Goal: Transaction & Acquisition: Purchase product/service

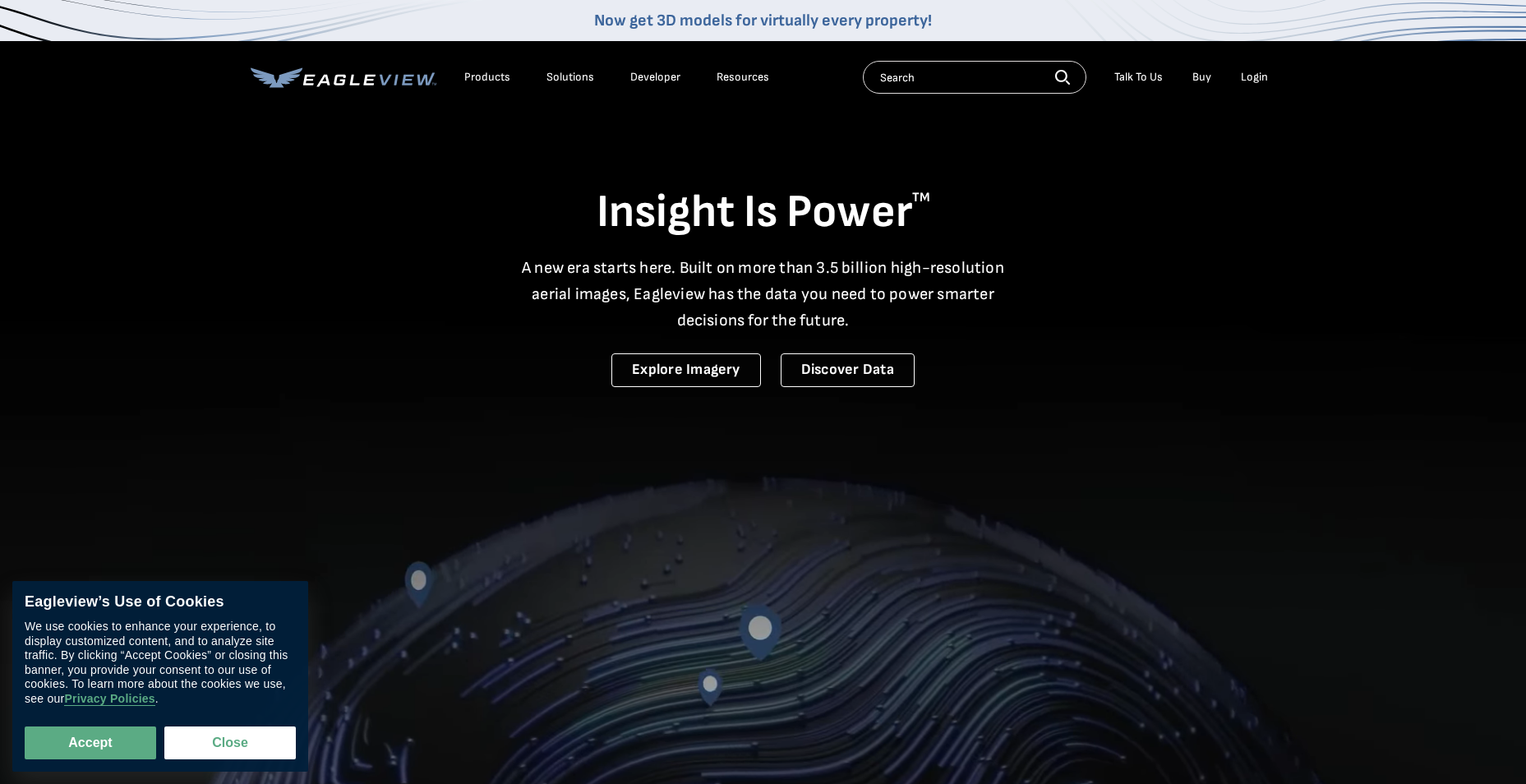
click at [1262, 72] on div "Login" at bounding box center [1253, 77] width 27 height 15
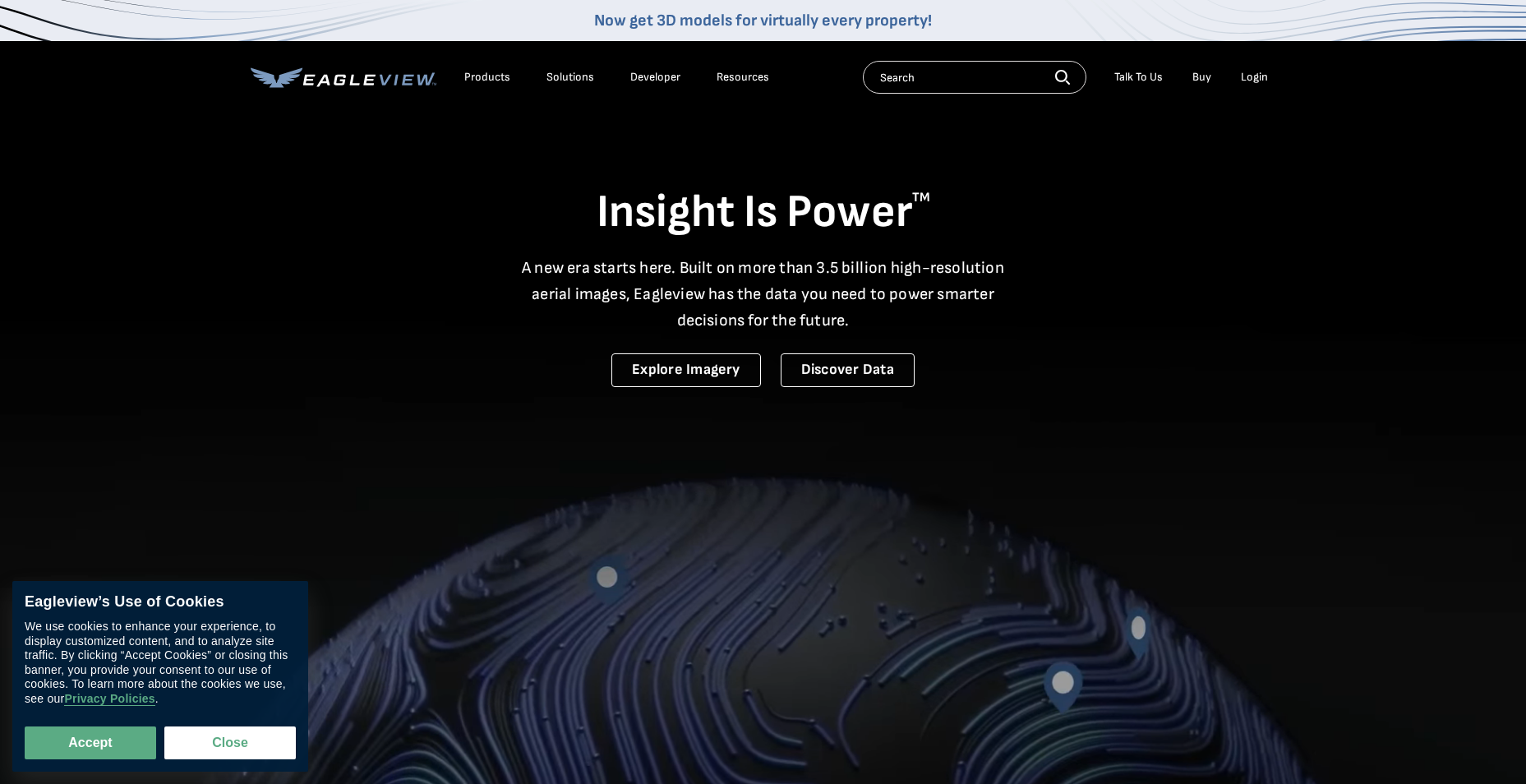
click at [1248, 76] on div "Login" at bounding box center [1253, 77] width 27 height 15
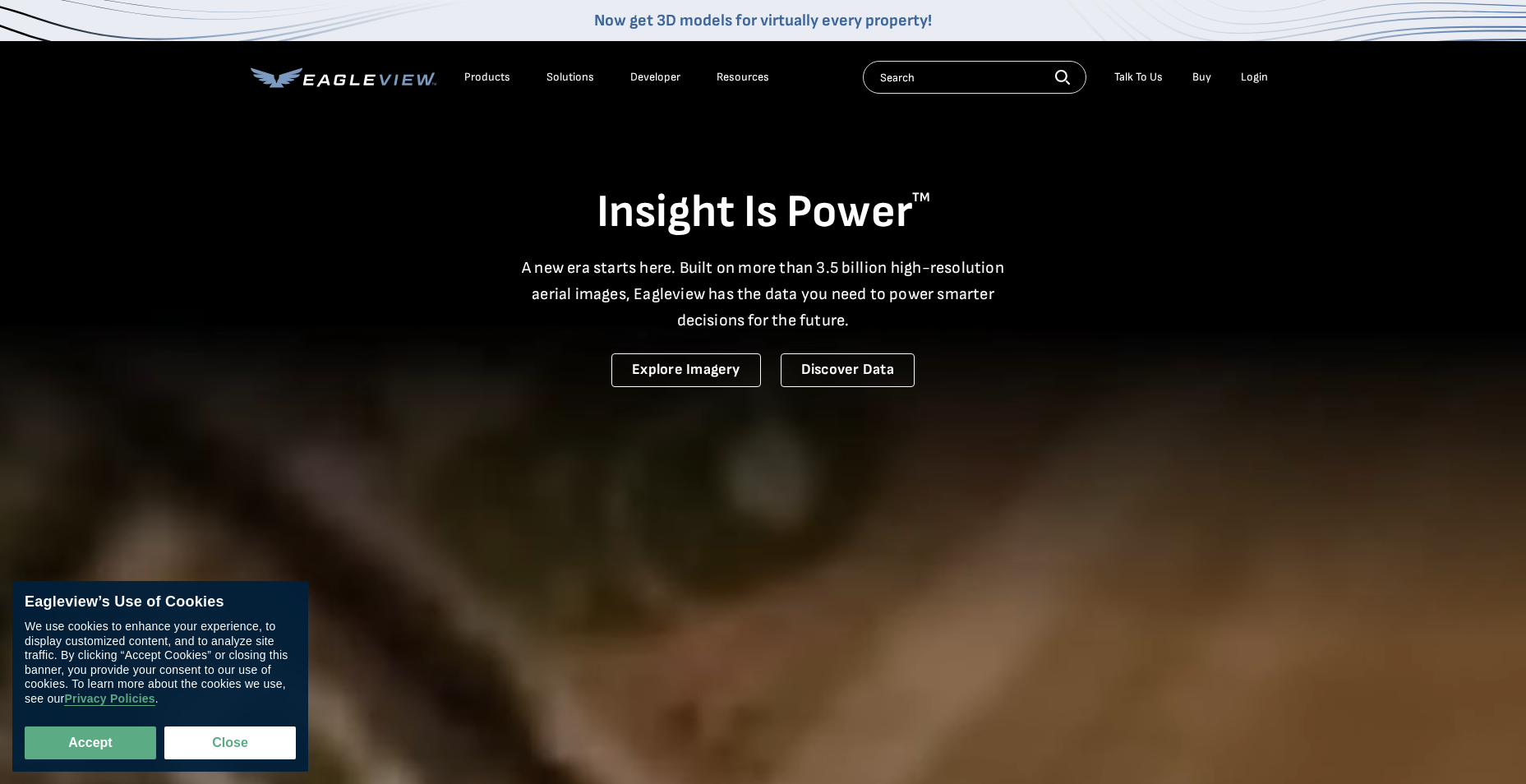
click at [1256, 71] on div "Login" at bounding box center [1253, 77] width 27 height 15
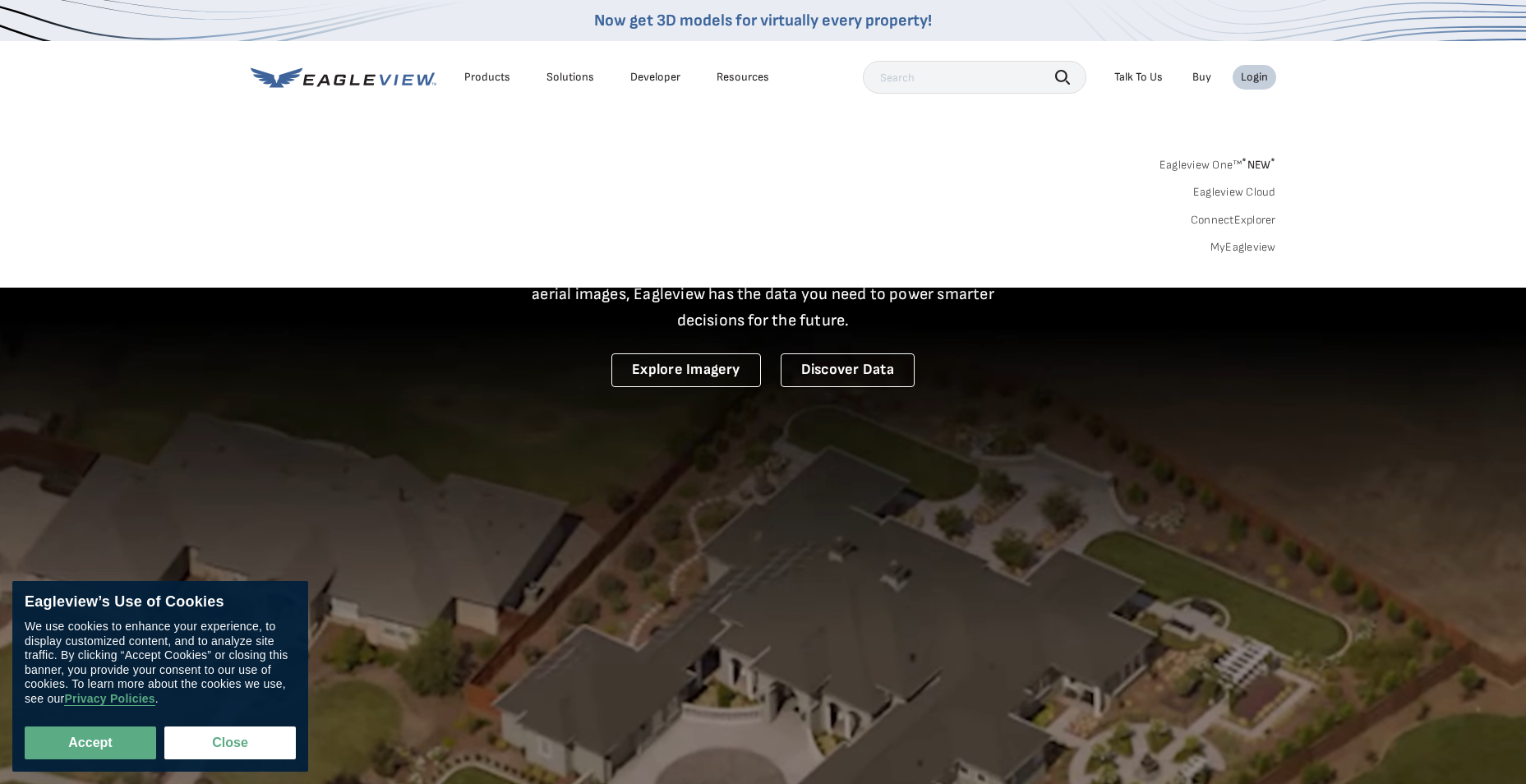
click at [1245, 250] on link "MyEagleview" at bounding box center [1242, 247] width 65 height 15
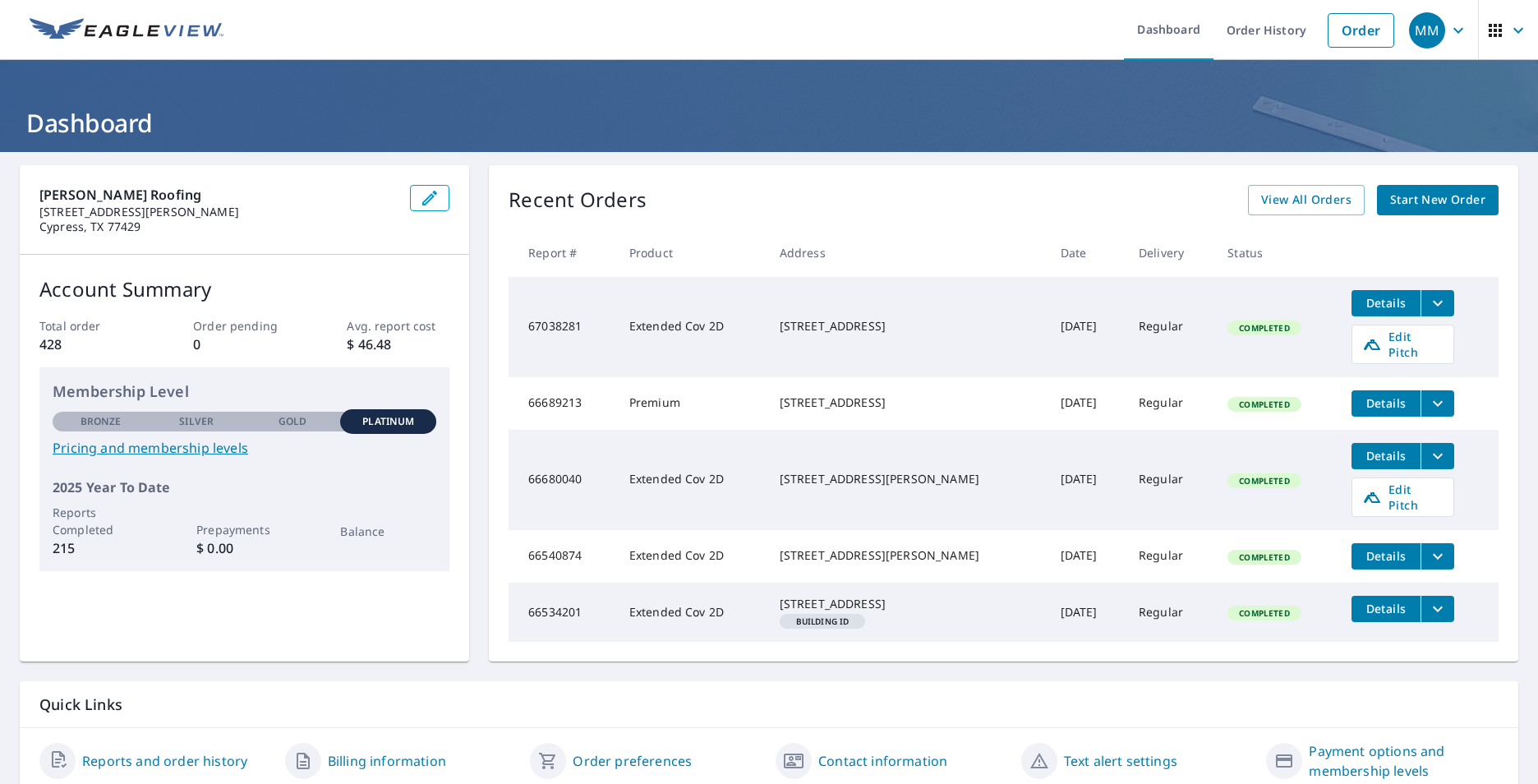
scroll to position [72, 0]
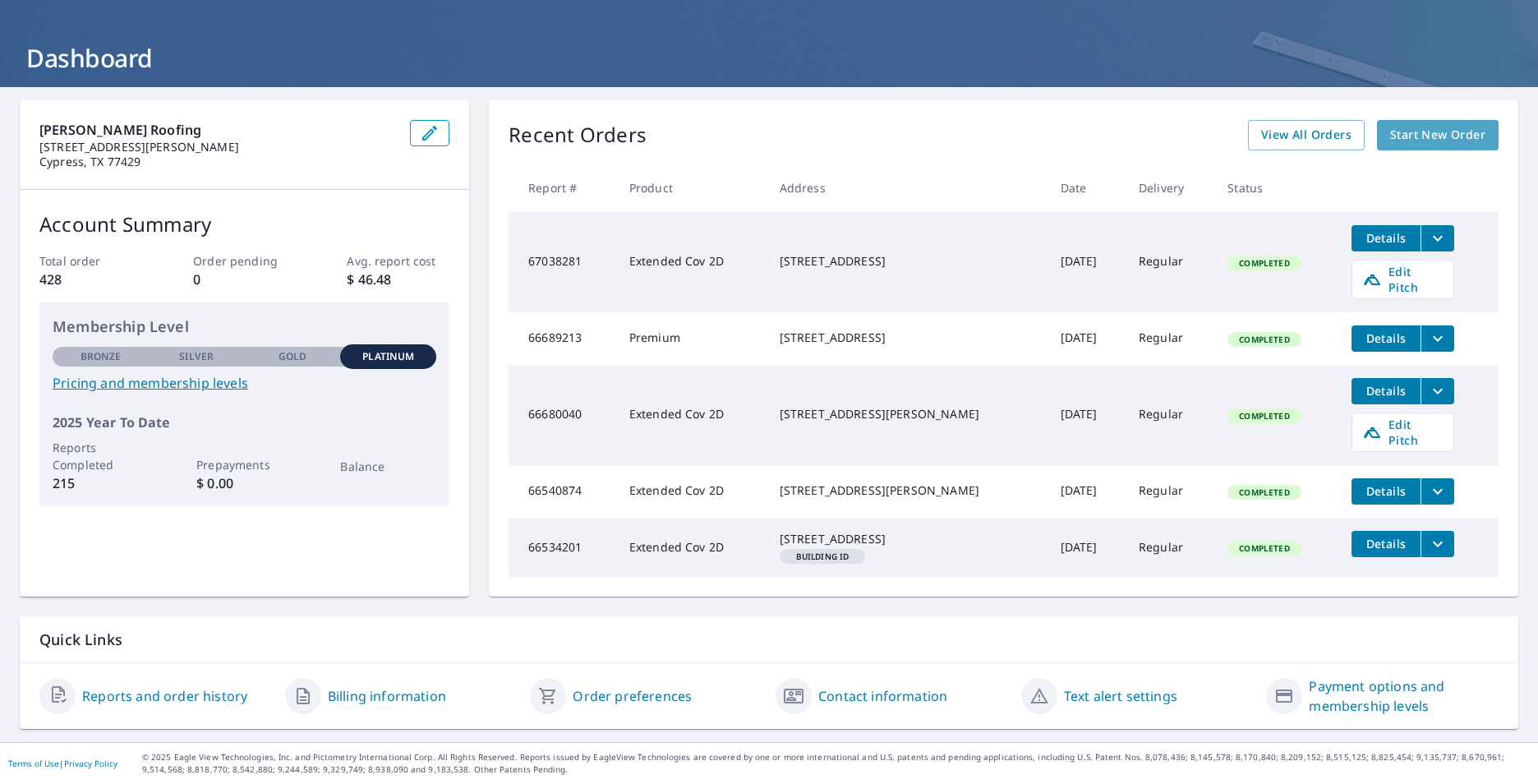
click at [1443, 125] on span "Start New Order" at bounding box center [1437, 135] width 95 height 20
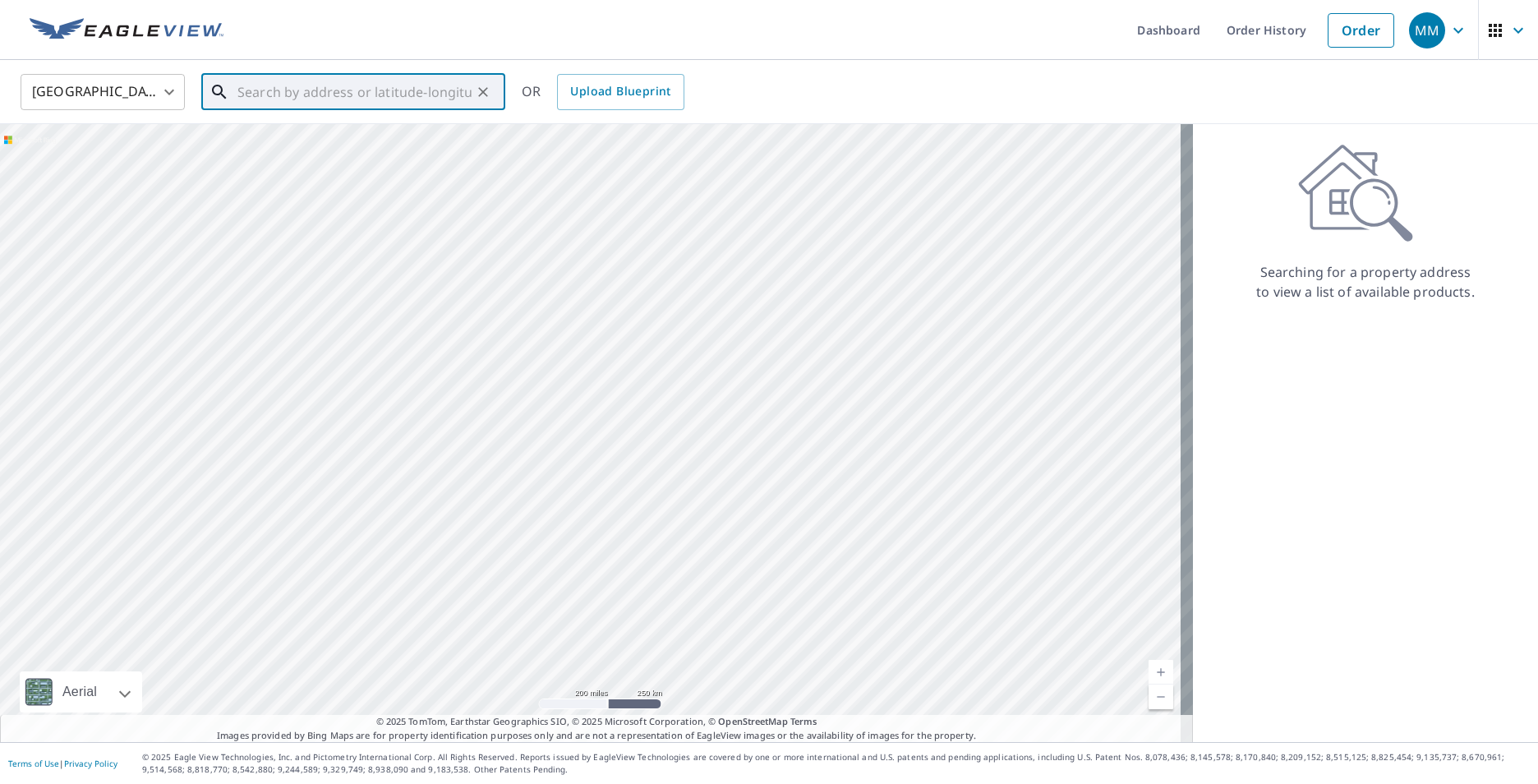
click at [241, 88] on input "text" at bounding box center [355, 92] width 234 height 46
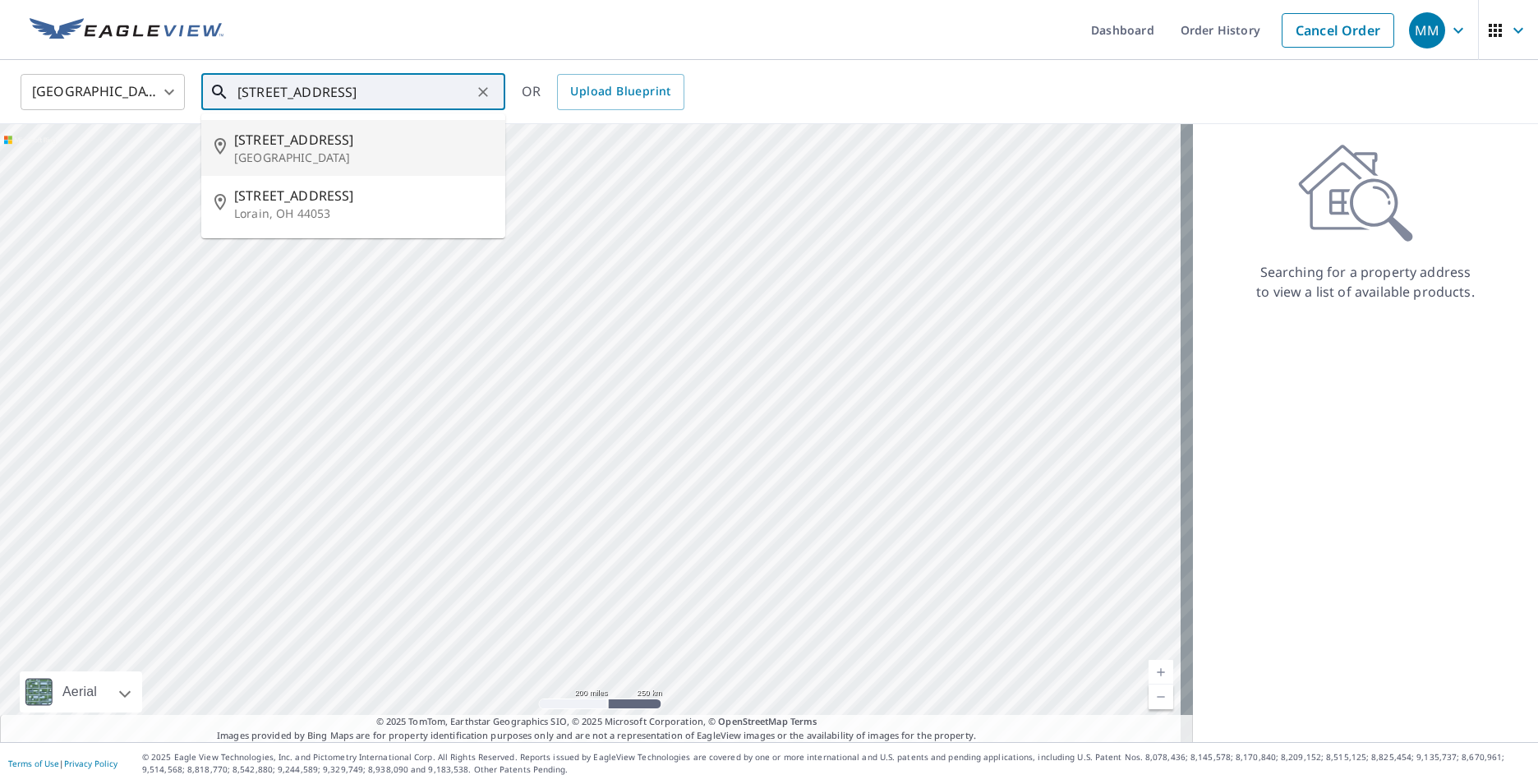
click at [298, 139] on span "1715 Nantucket Dr" at bounding box center [363, 139] width 258 height 19
type input "1715 Nantucket Dr Houston, TX 77057"
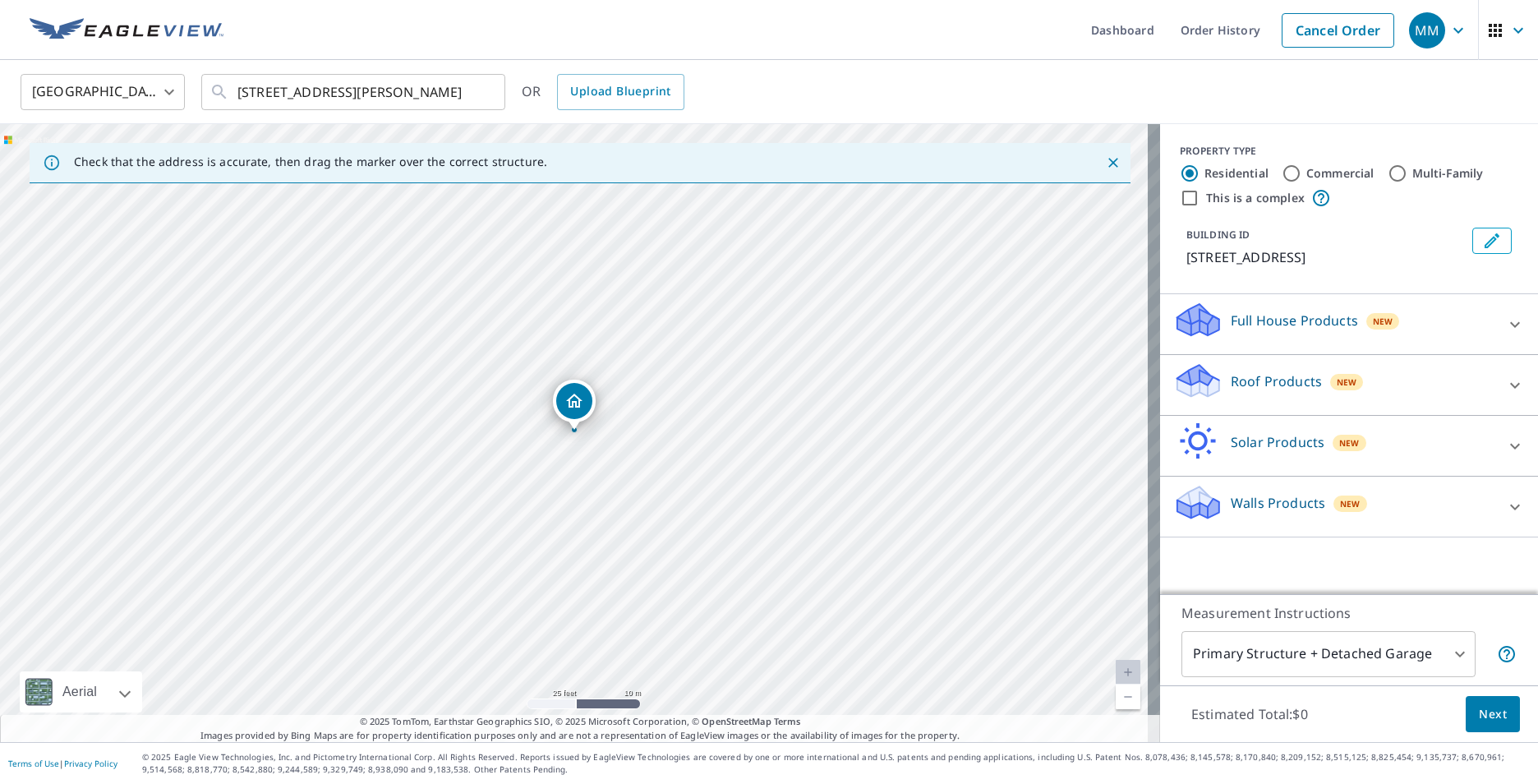
drag, startPoint x: 498, startPoint y: 535, endPoint x: 801, endPoint y: 414, distance: 326.3
drag, startPoint x: 747, startPoint y: 513, endPoint x: 686, endPoint y: 347, distance: 176.9
click at [686, 347] on div "15 San Felipe St Houston, TX 77057" at bounding box center [580, 433] width 1160 height 617
click at [335, 96] on input "1715 Nantucket Dr Houston, TX 77057" at bounding box center [355, 92] width 234 height 46
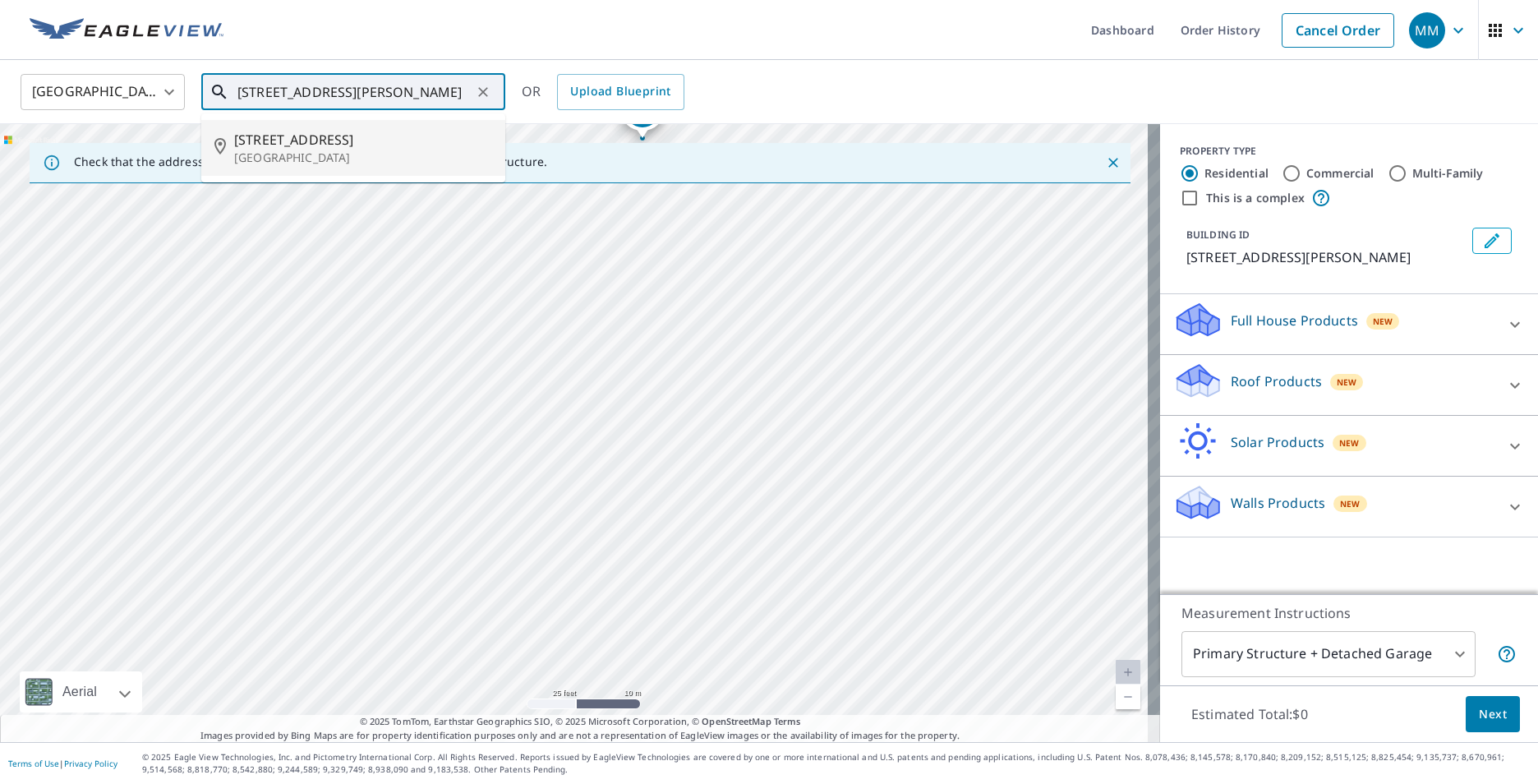
click at [297, 127] on li "1715 Nantucket Dr Houston, TX 77057" at bounding box center [353, 147] width 304 height 56
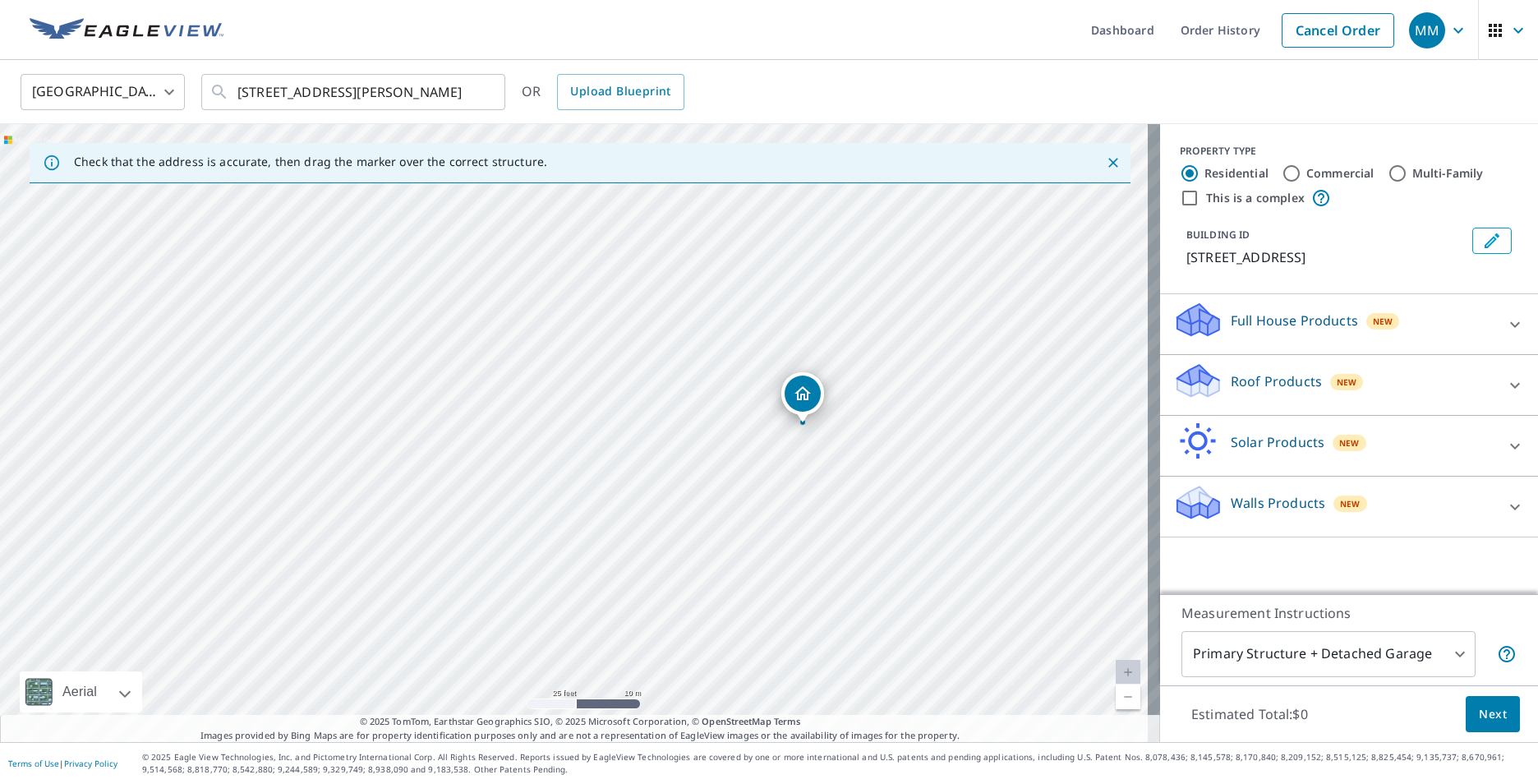
drag, startPoint x: 570, startPoint y: 413, endPoint x: 799, endPoint y: 405, distance: 229.1
click at [1229, 360] on div "Roof Products New Premium $21.75 - $69.5 QuickSquares™ $18 Gutter $13.75 Bid Pe…" at bounding box center [1349, 385] width 378 height 61
click at [1231, 375] on p "Roof Products" at bounding box center [1276, 380] width 91 height 19
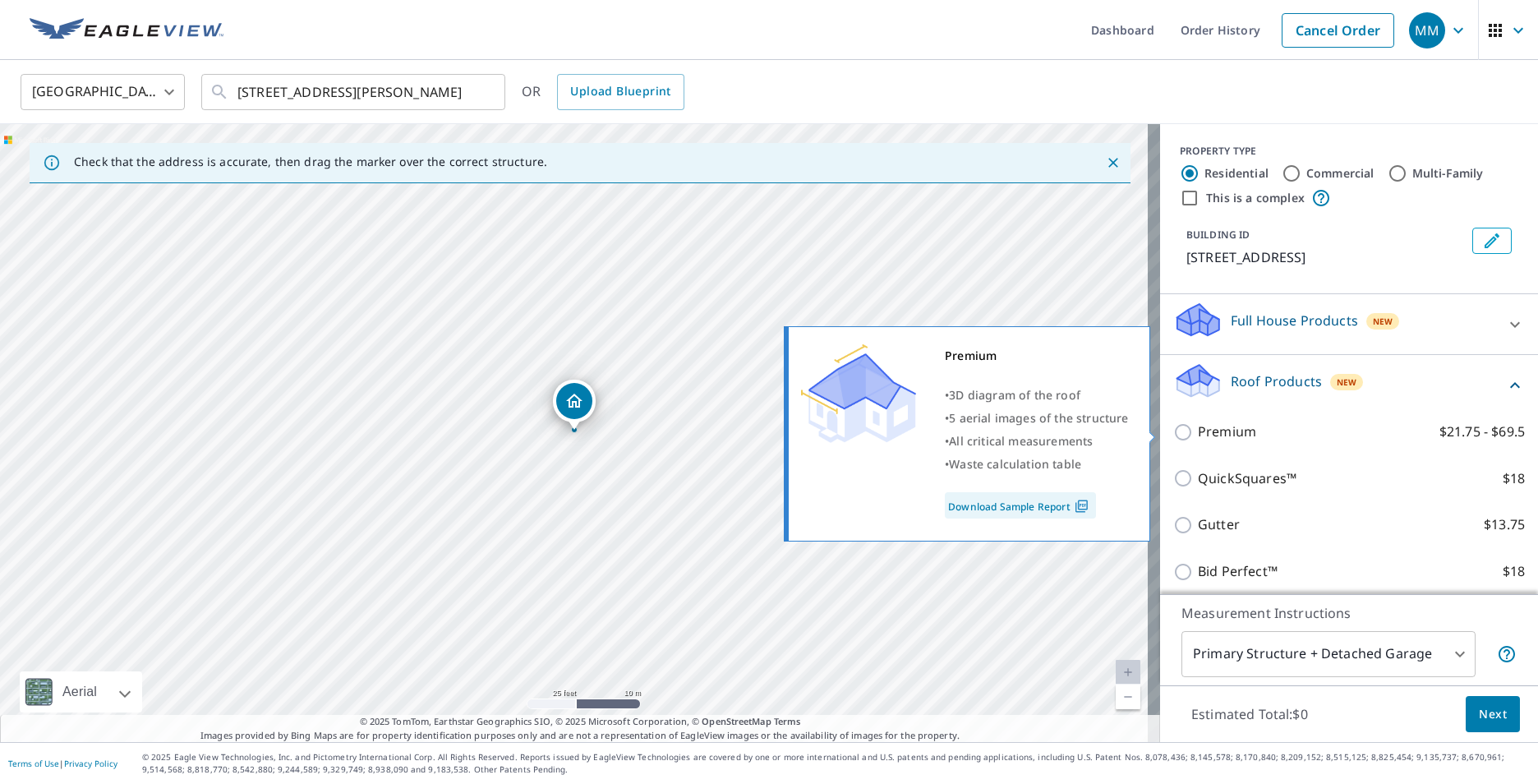
click at [1173, 429] on input "Premium $21.75 - $69.5" at bounding box center [1185, 431] width 25 height 19
checkbox input "true"
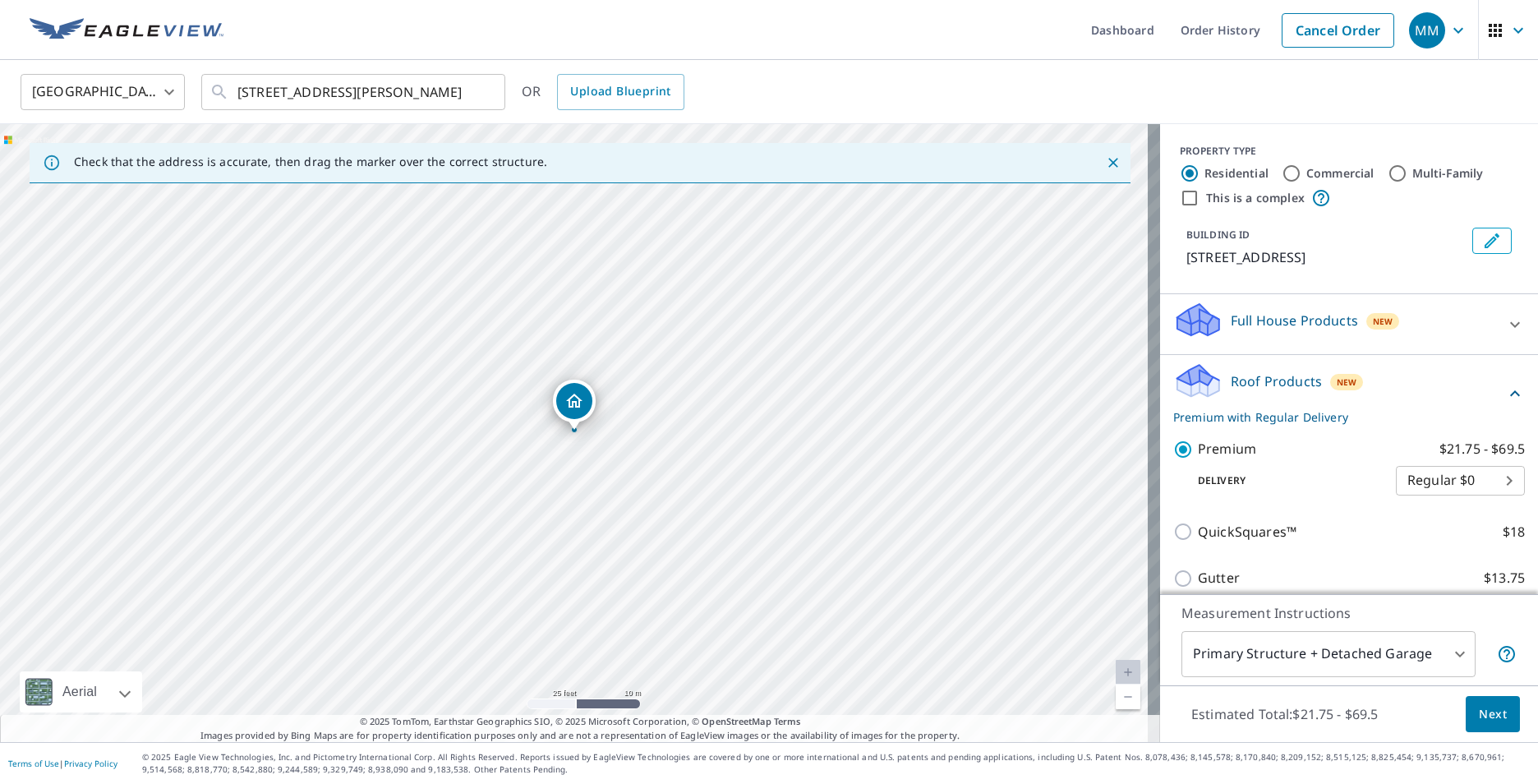
click at [1389, 176] on input "Multi-Family" at bounding box center [1397, 172] width 19 height 19
radio input "true"
type input "2"
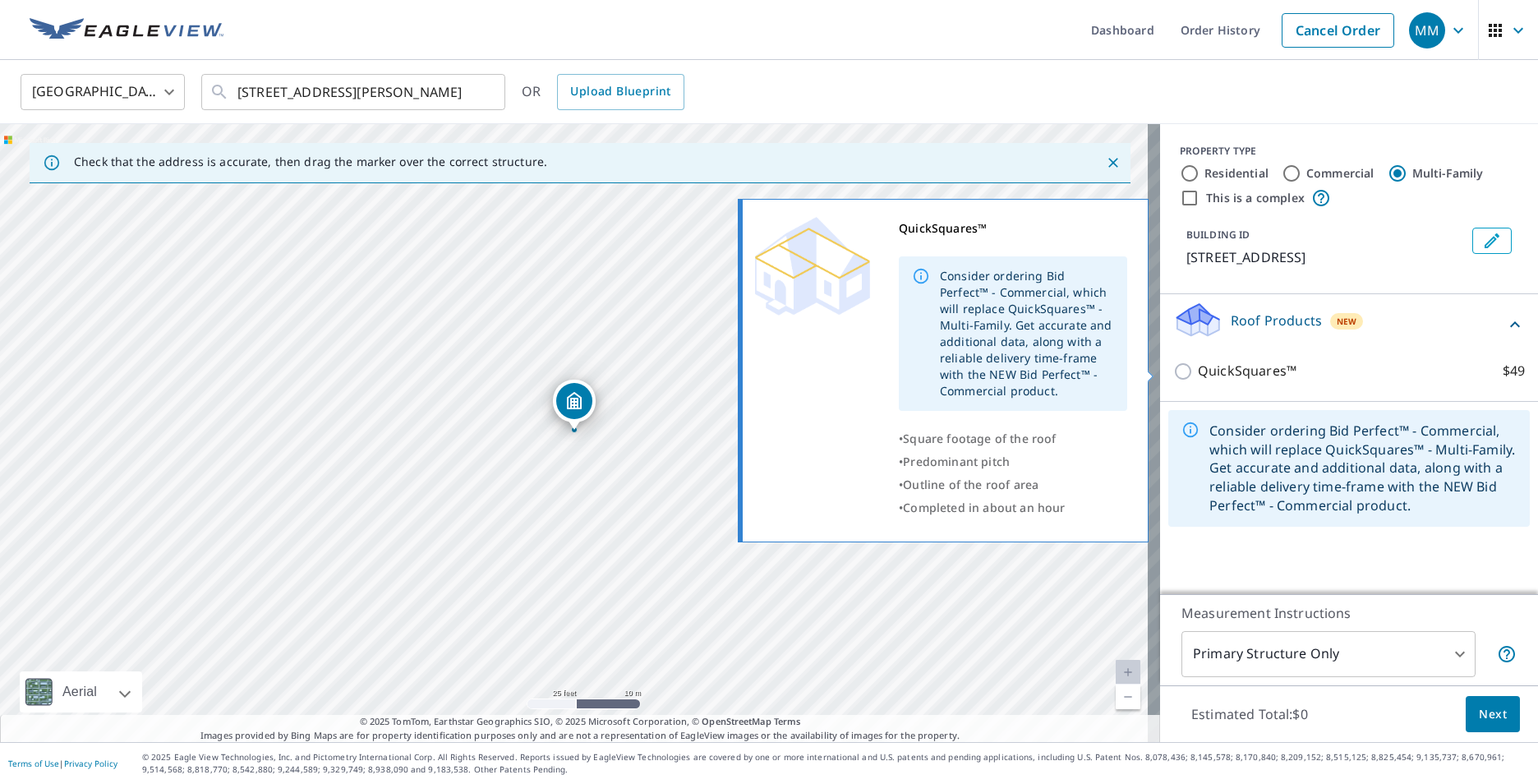
click at [1173, 374] on input "QuickSquares™ $49" at bounding box center [1185, 370] width 25 height 19
checkbox input "true"
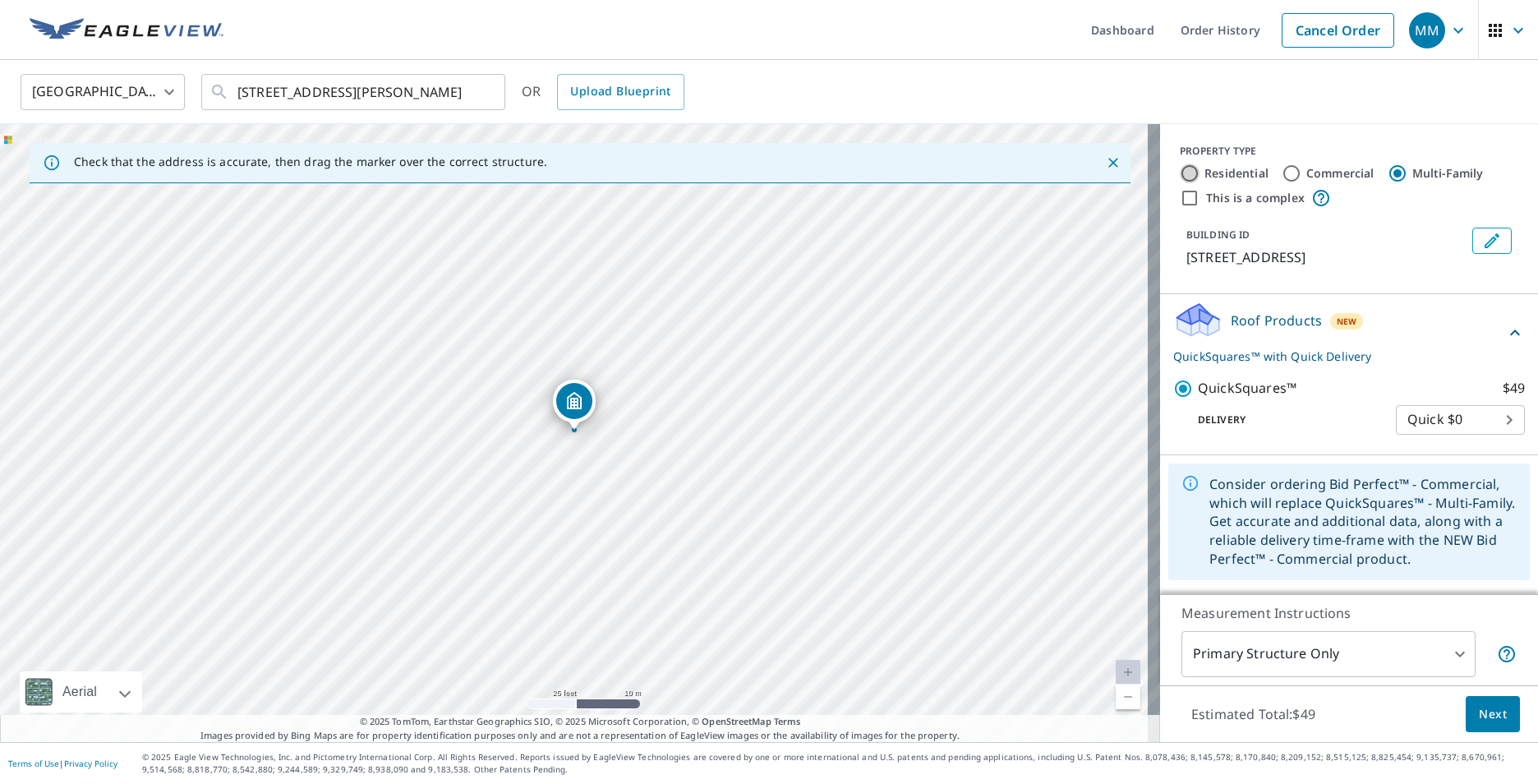
click at [1185, 177] on input "Residential" at bounding box center [1189, 172] width 19 height 19
radio input "true"
type input "1"
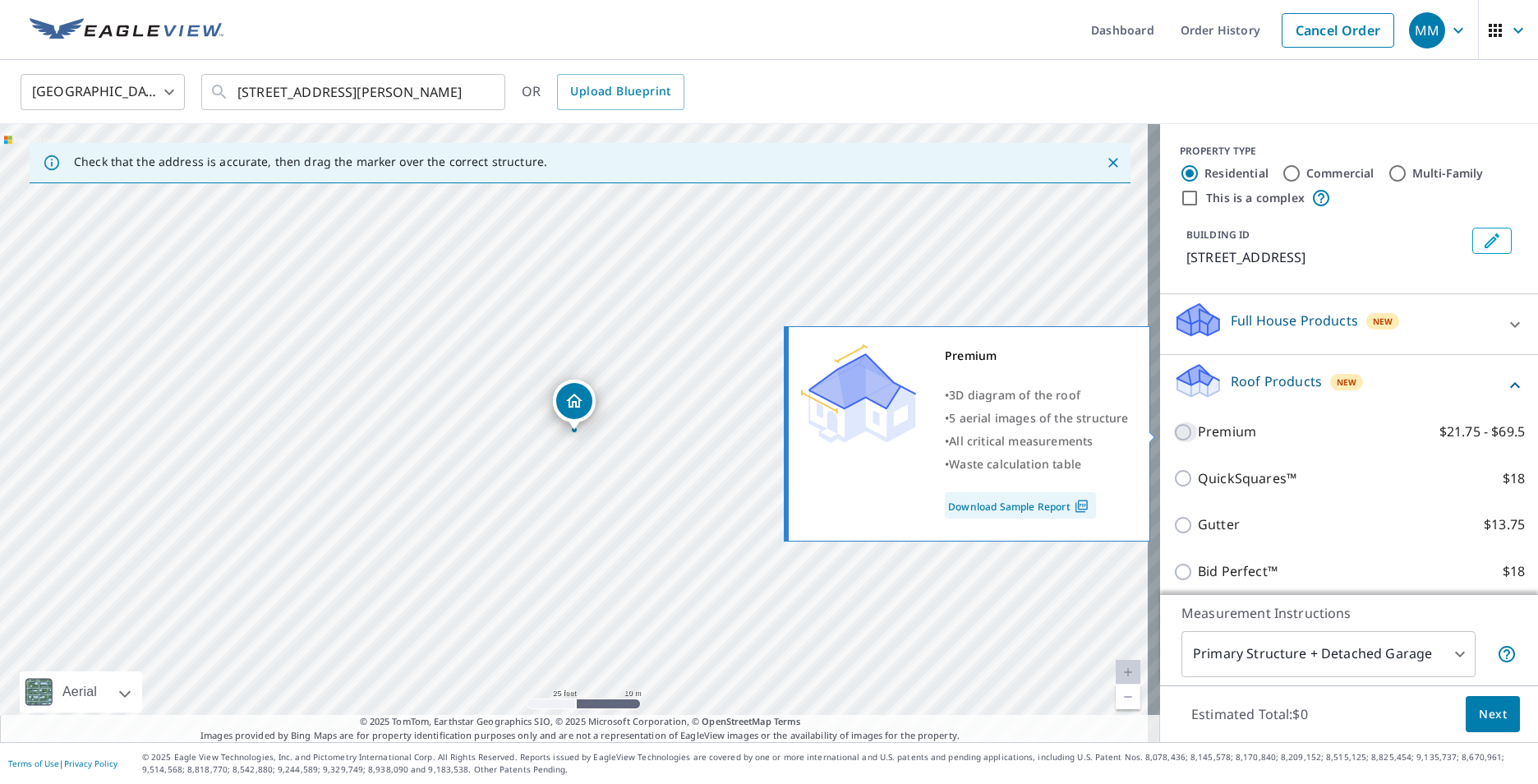
click at [1176, 431] on input "Premium $21.75 - $69.5" at bounding box center [1185, 431] width 25 height 19
checkbox input "true"
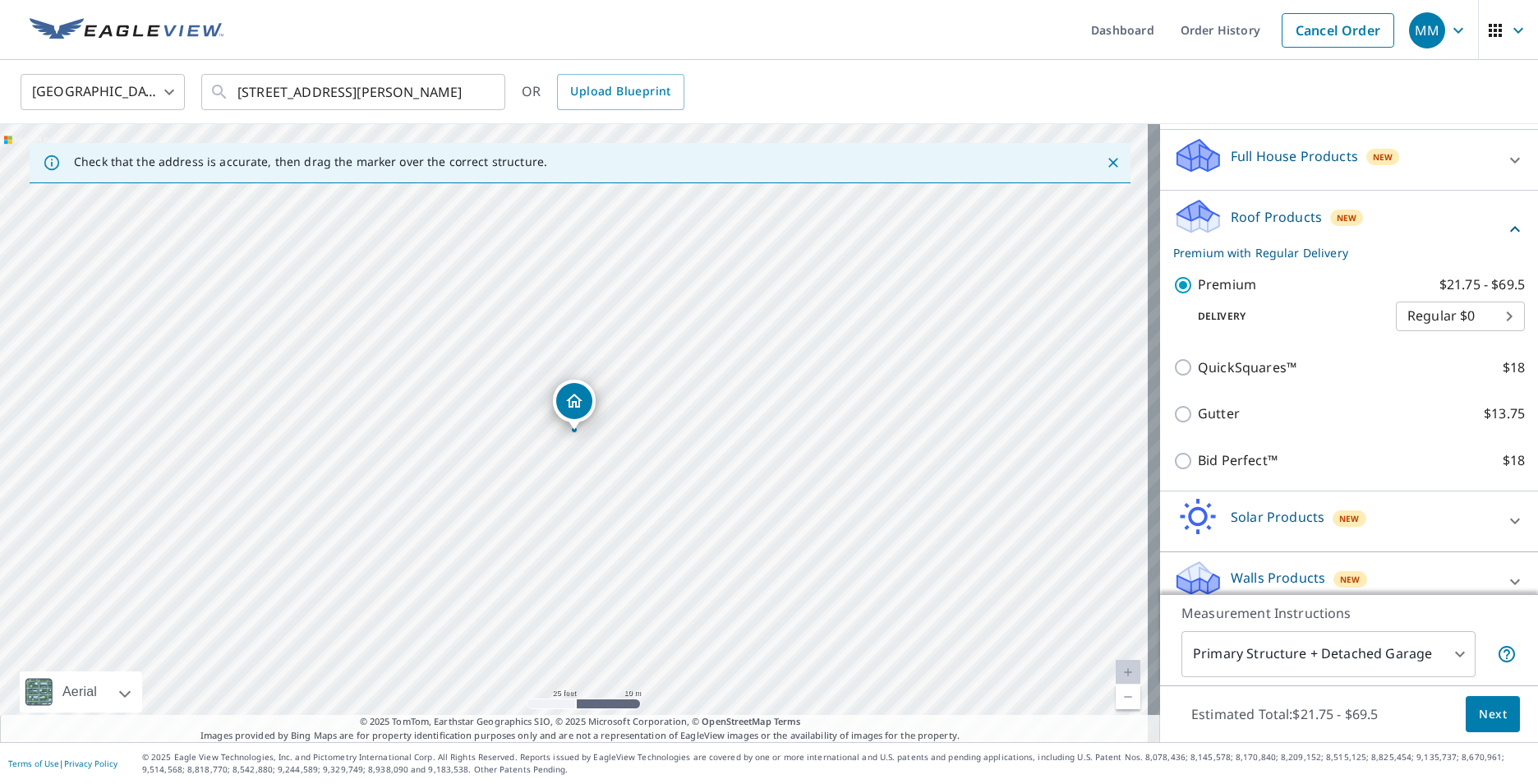
scroll to position [183, 0]
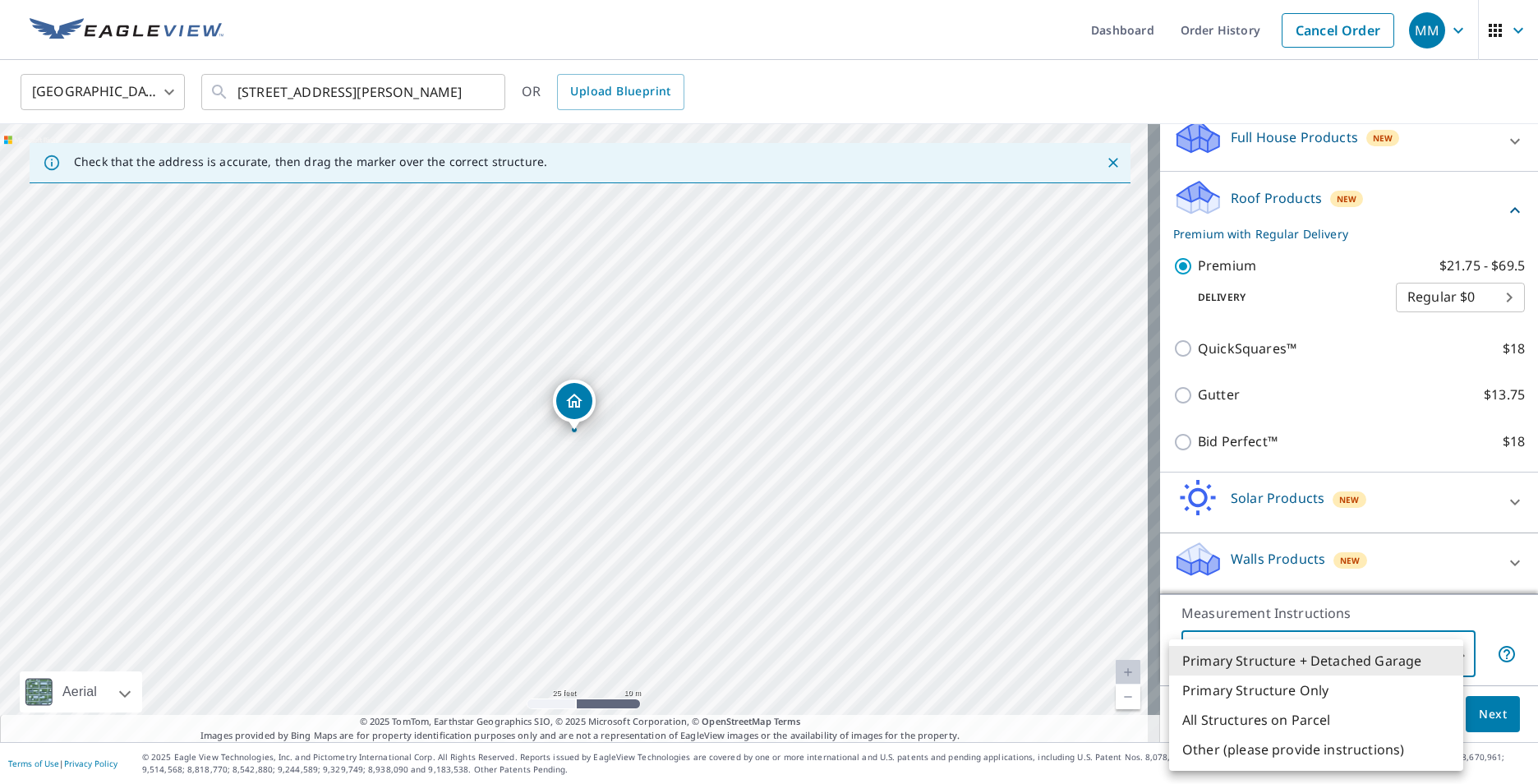
click at [1375, 649] on body "MM MM Dashboard Order History Cancel Order MM United States US ​ 1715 Nantucket…" at bounding box center [769, 392] width 1538 height 784
click at [1296, 661] on li "Primary Structure + Detached Garage" at bounding box center [1316, 661] width 294 height 29
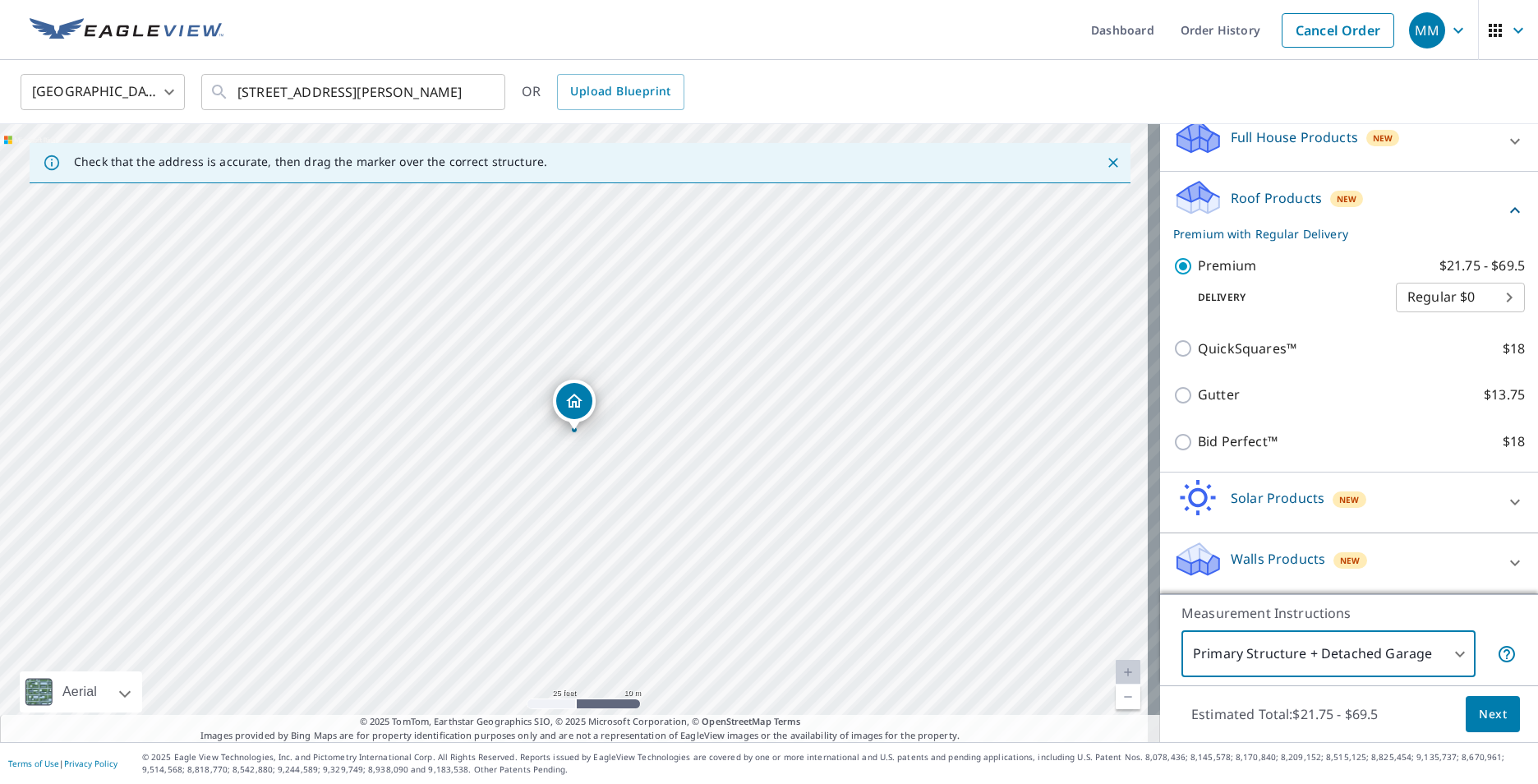
click at [1479, 710] on span "Next" at bounding box center [1493, 714] width 28 height 20
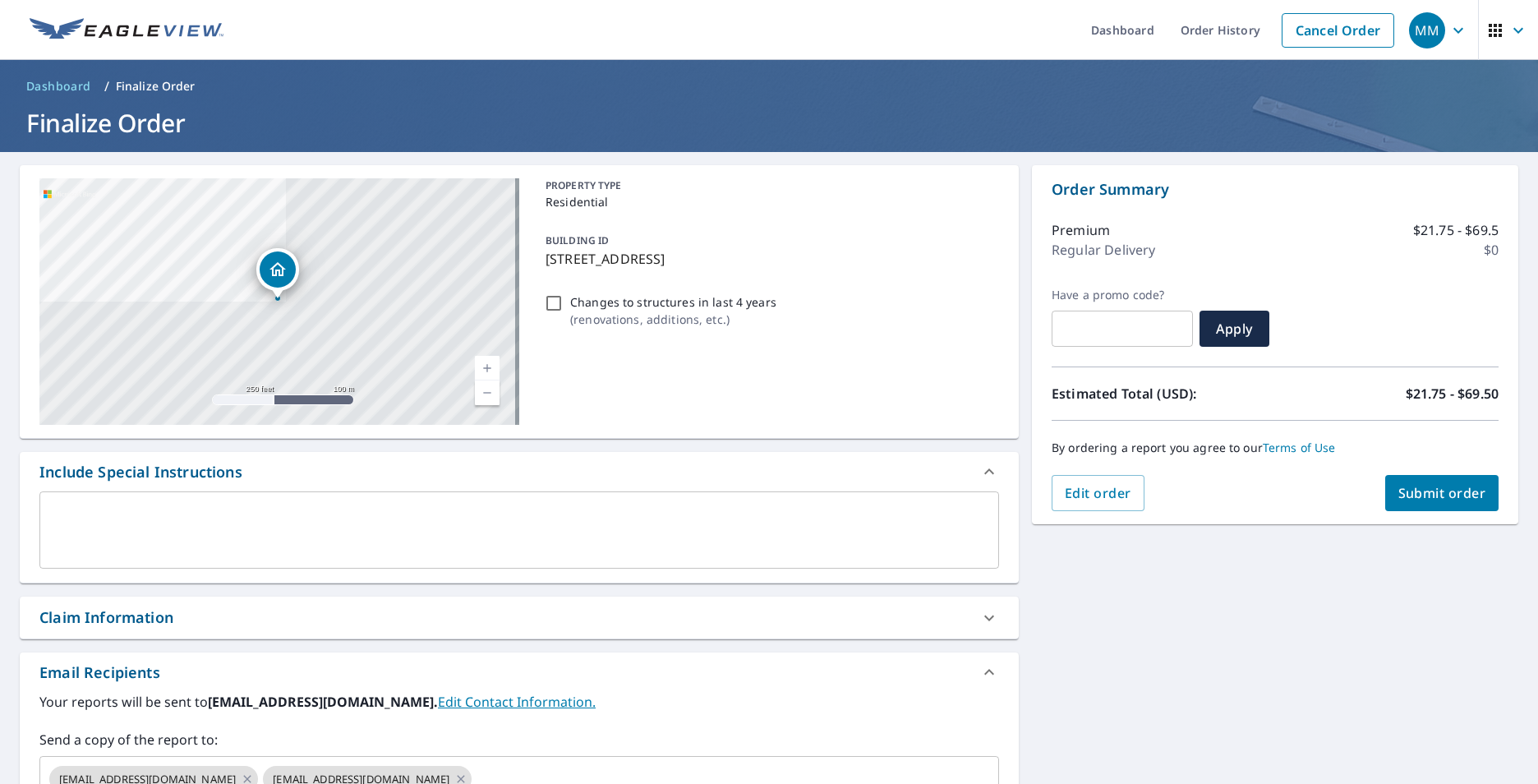
click at [558, 309] on input "Changes to structures in last 4 years ( renovations, additions, etc. )" at bounding box center [553, 302] width 19 height 19
checkbox input "true"
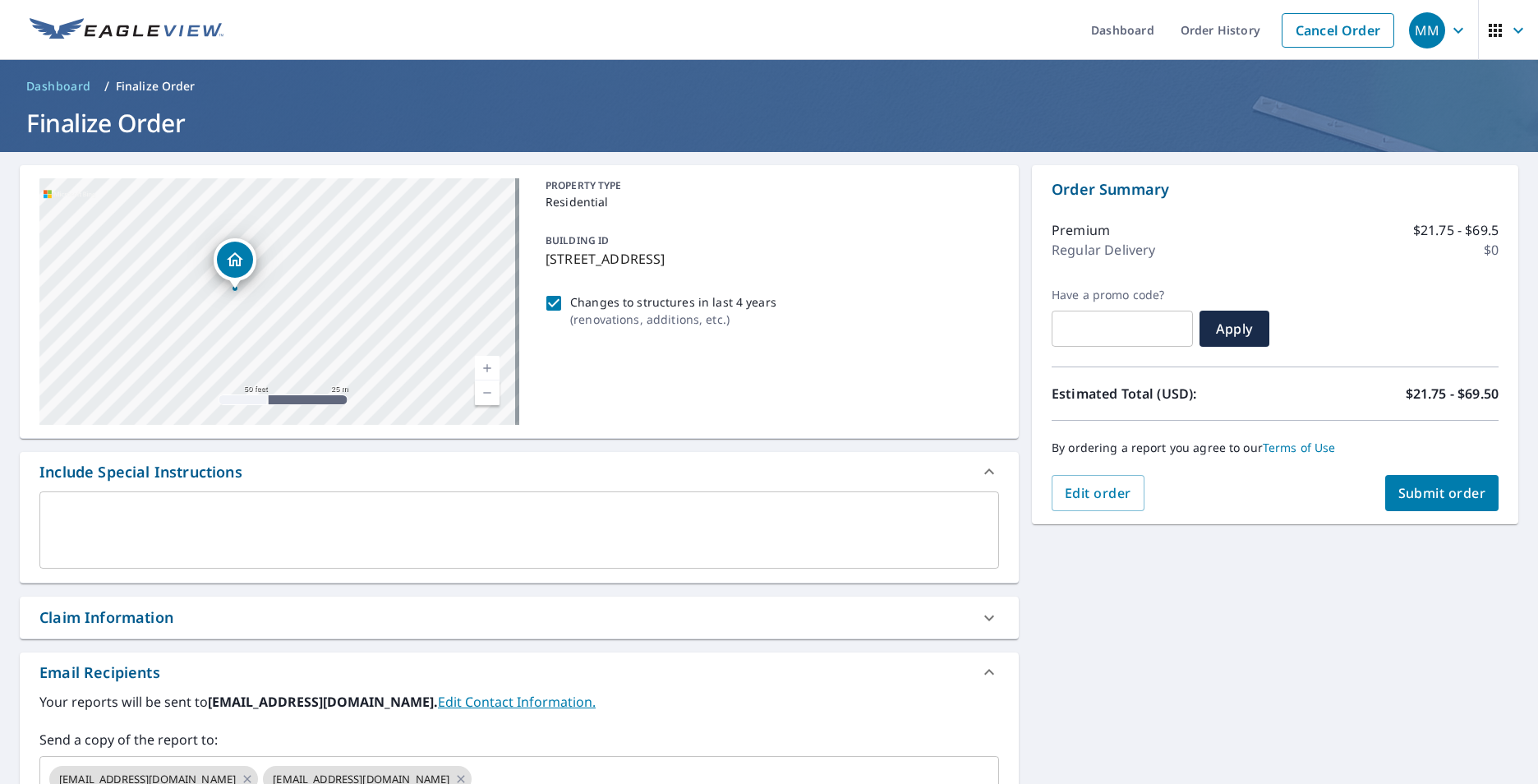
drag, startPoint x: 239, startPoint y: 290, endPoint x: 235, endPoint y: 332, distance: 42.2
click at [235, 332] on div "1715 Nantucket Dr Houston, TX 77057" at bounding box center [279, 300] width 480 height 246
drag, startPoint x: 239, startPoint y: 276, endPoint x: 229, endPoint y: 315, distance: 40.3
click at [229, 317] on div "1715 Nantucket Dr Houston, TX 77057" at bounding box center [279, 300] width 480 height 246
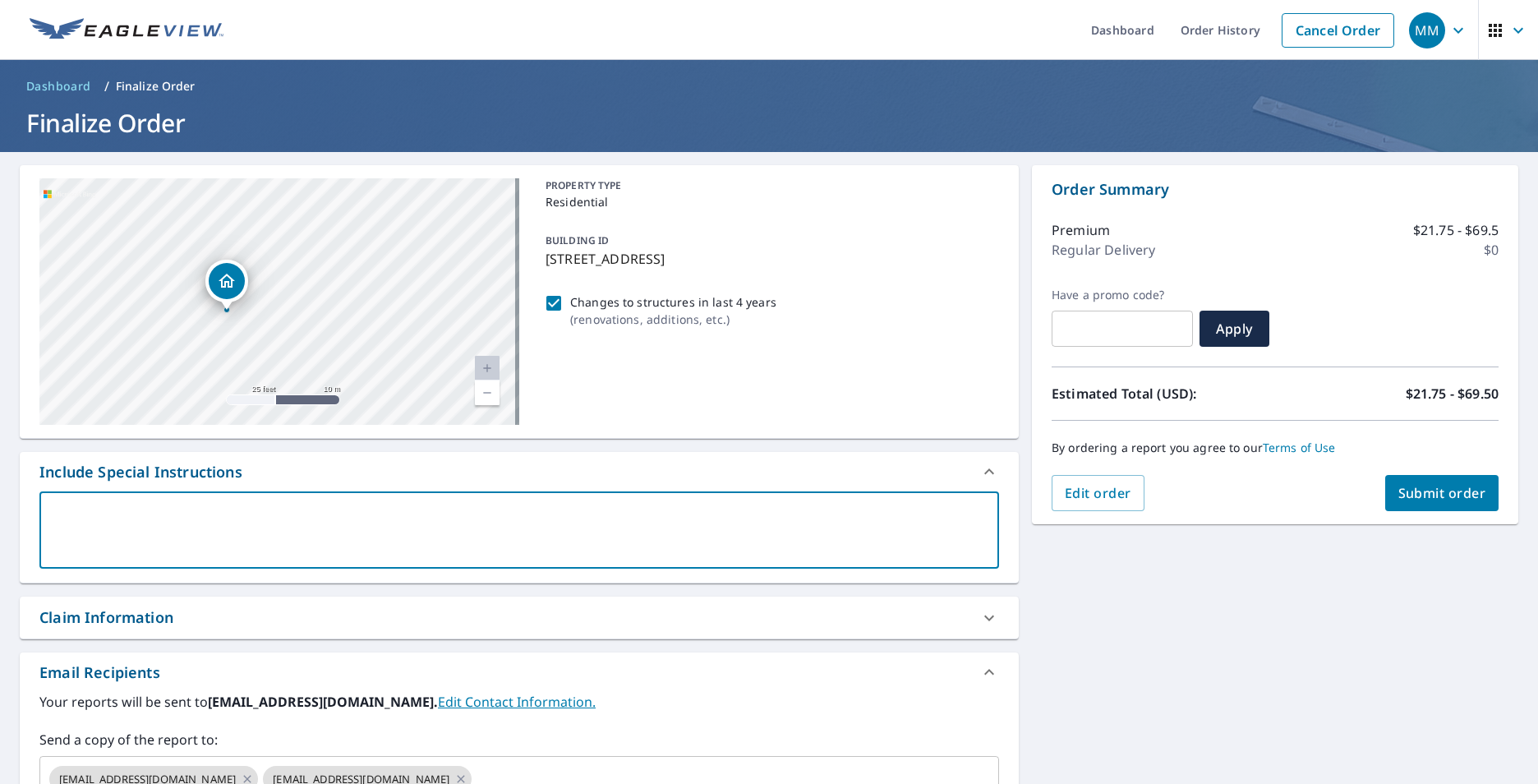
click at [131, 511] on textarea at bounding box center [519, 530] width 936 height 47
type textarea "O"
type textarea "x"
type textarea "On"
type textarea "x"
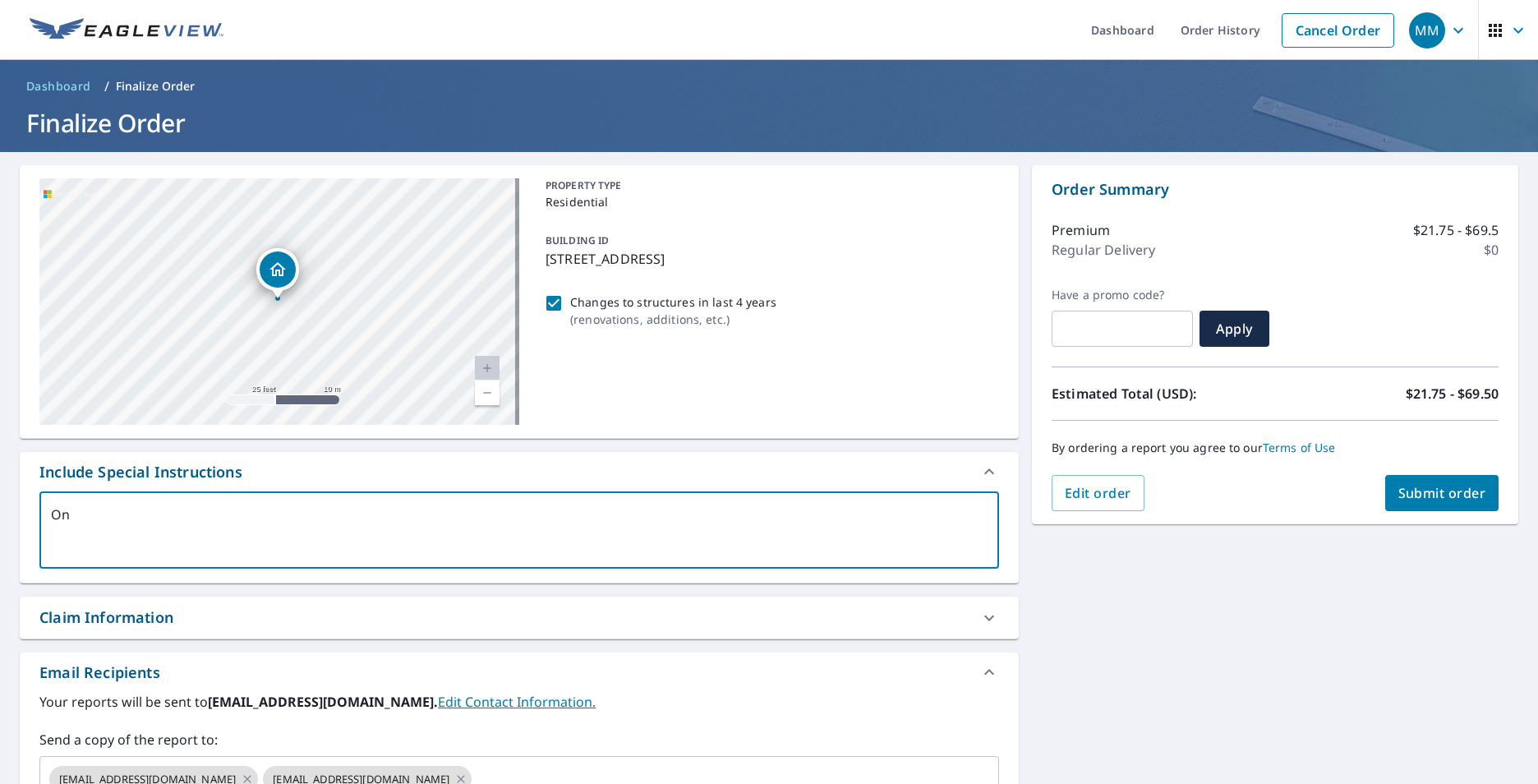
type textarea "Onl"
type textarea "x"
type textarea "Only"
type textarea "x"
type textarea "Only"
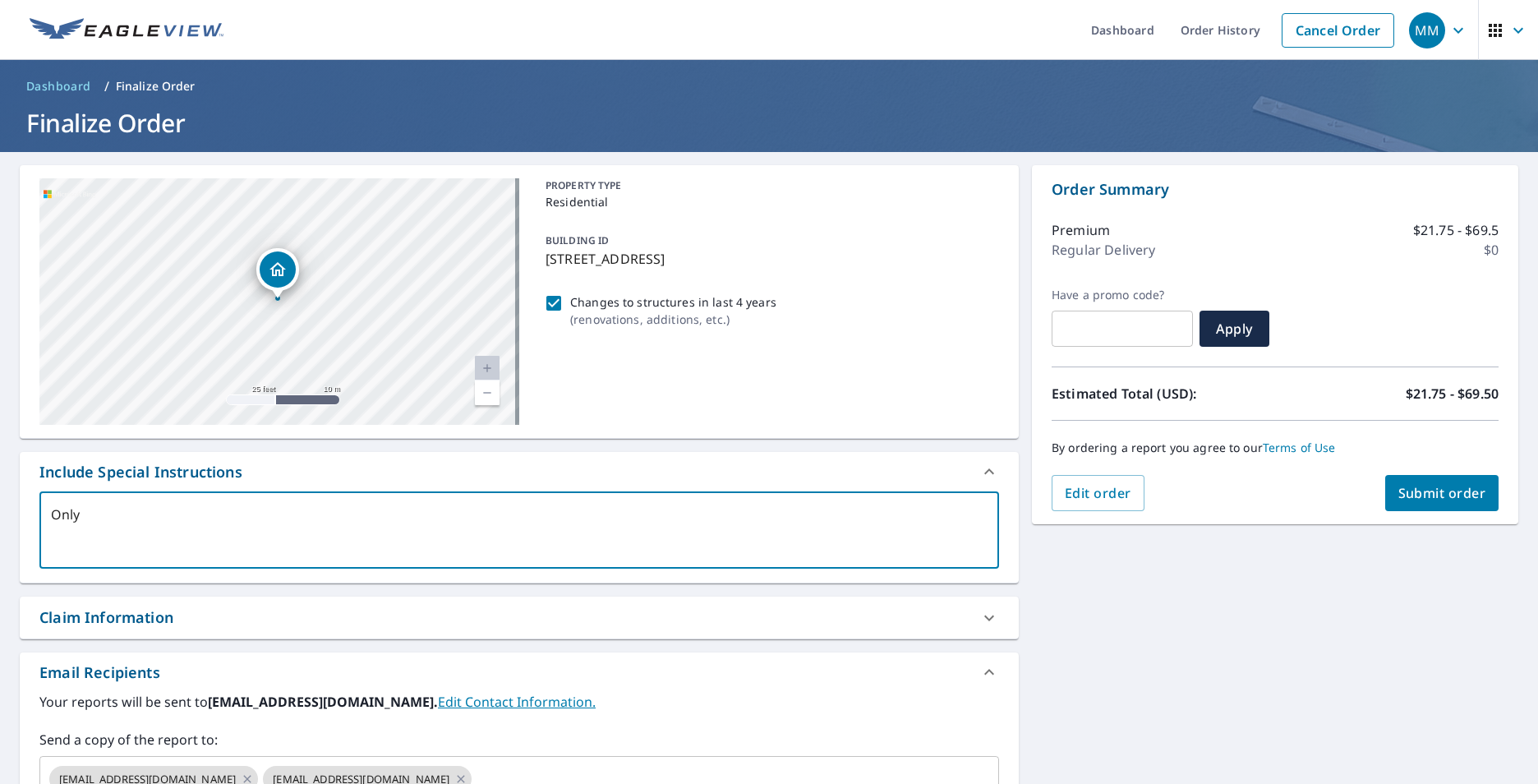
type textarea "x"
type textarea "Only t"
type textarea "x"
type textarea "Only th"
type textarea "x"
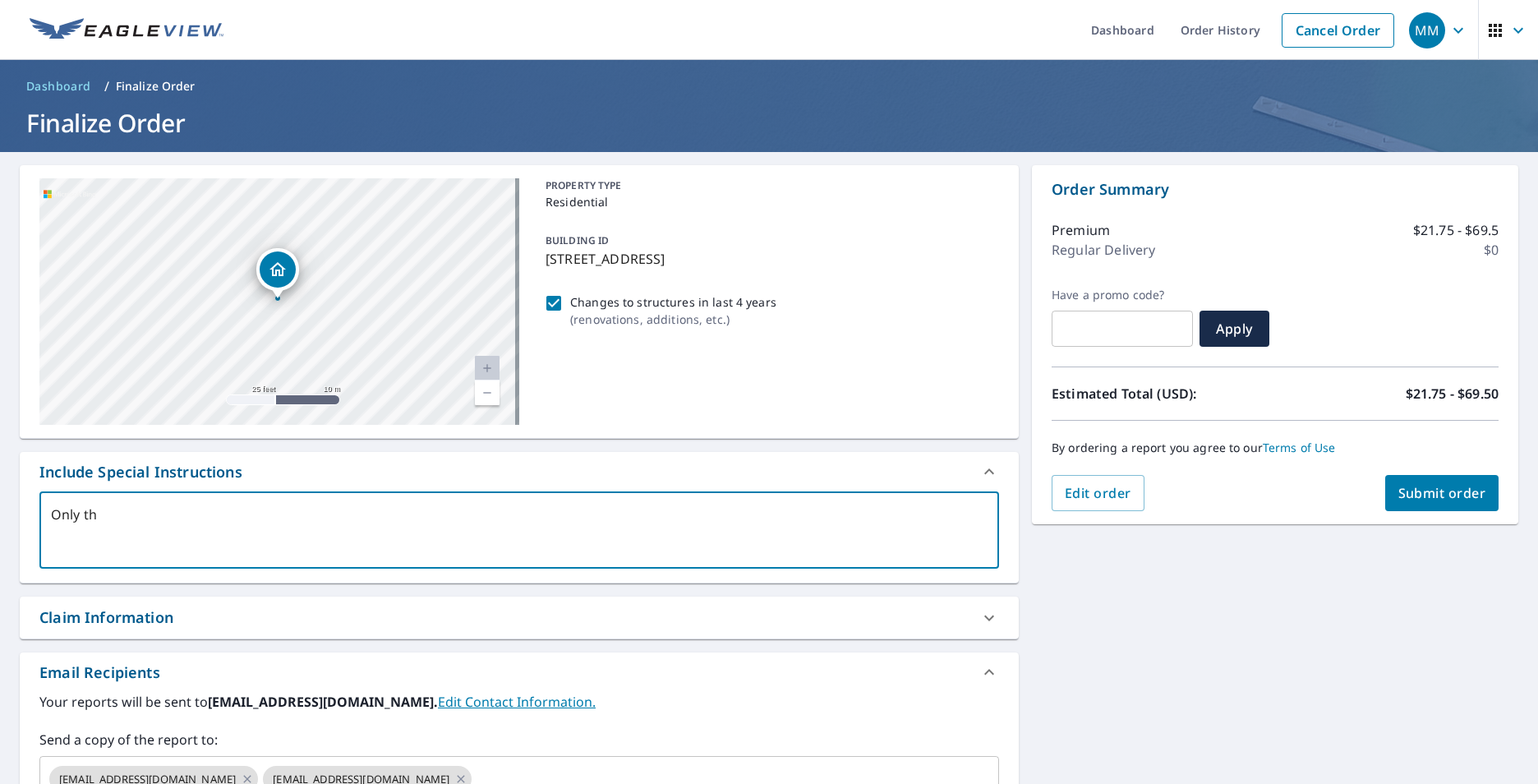
type textarea "Only the"
type textarea "x"
type textarea "Only the"
type textarea "x"
type textarea "Only the p"
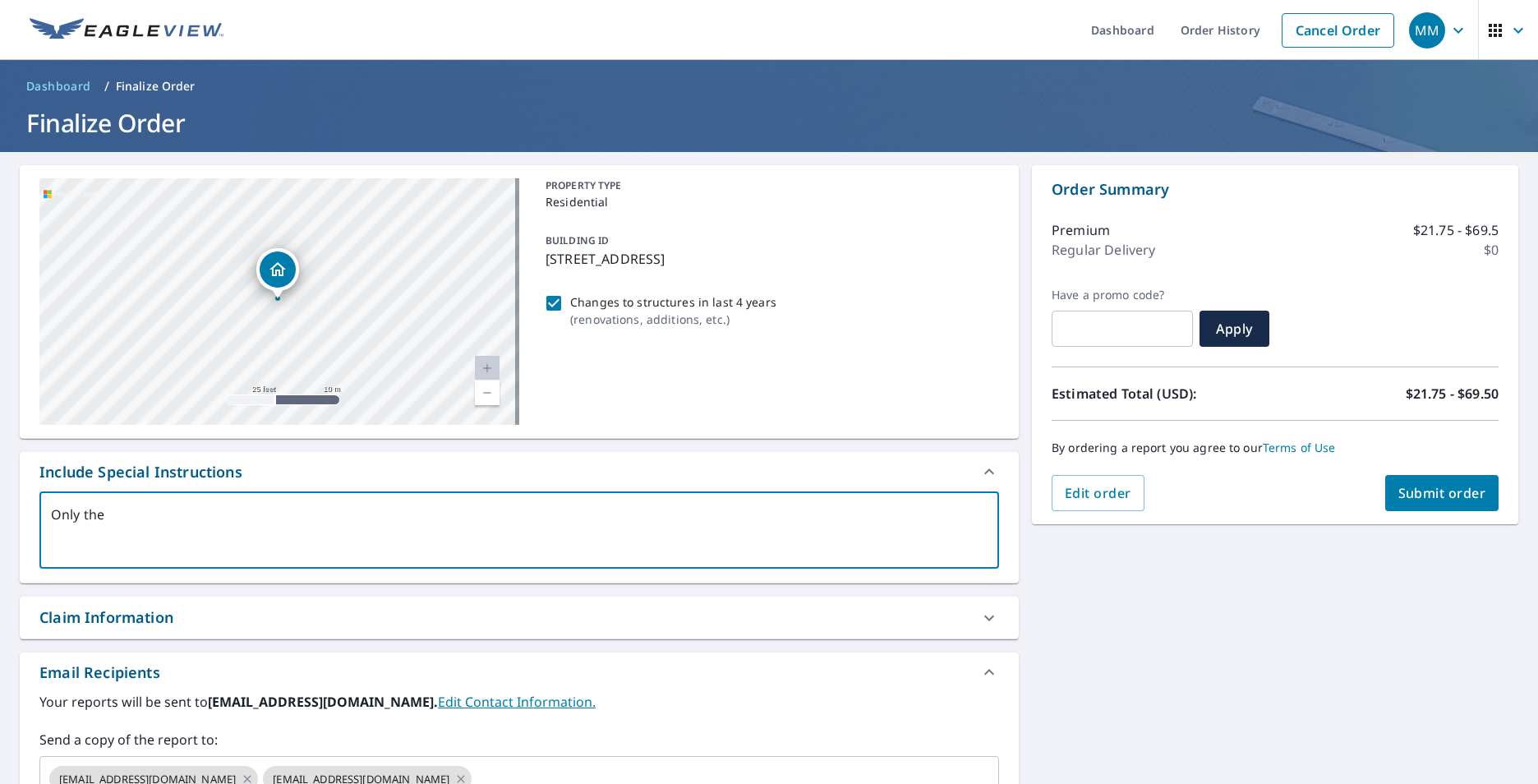
type textarea "x"
type textarea "Only the pa"
type textarea "x"
type textarea "Only the par"
type textarea "x"
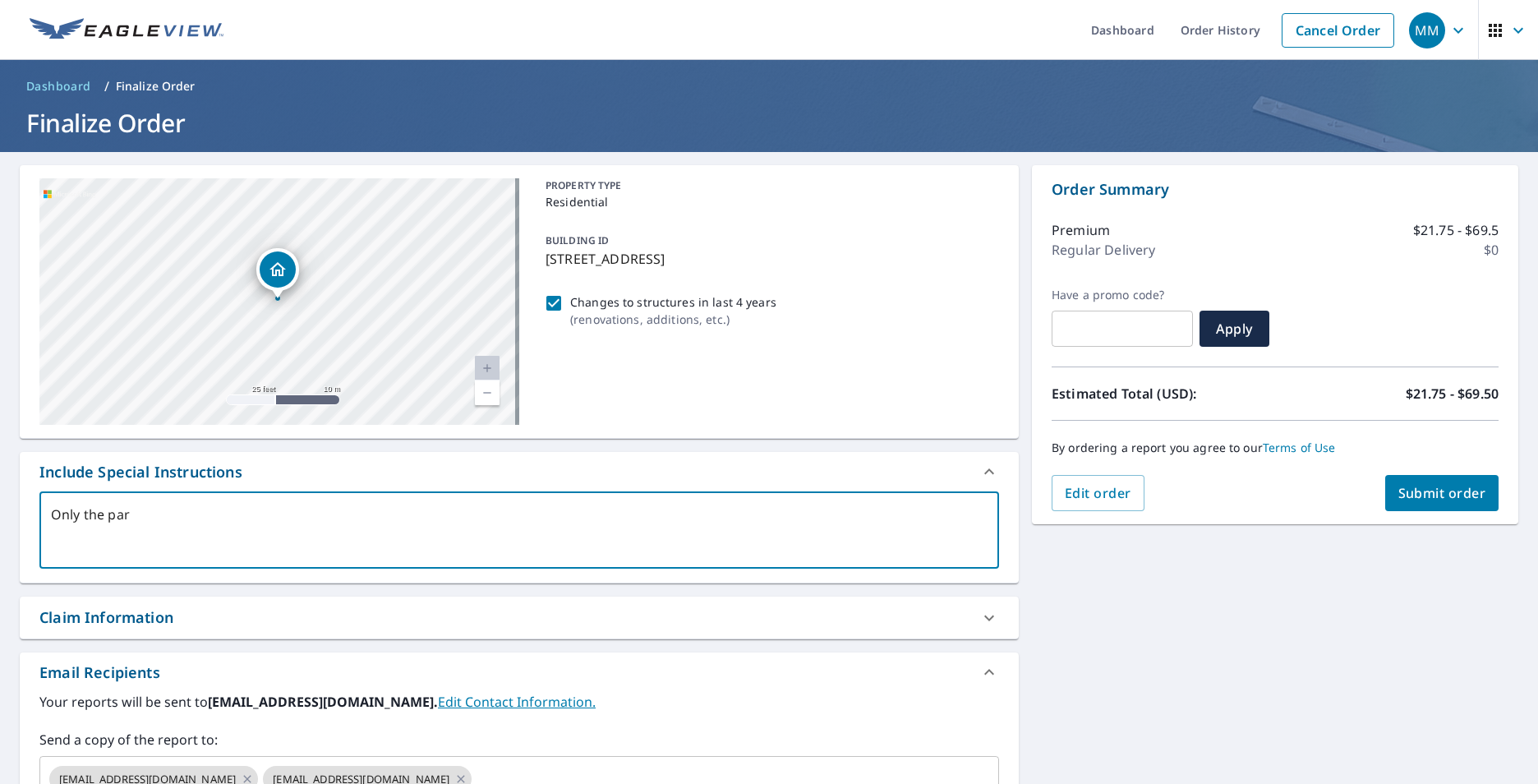
type textarea "Only the par"
type textarea "x"
type textarea "Only the par"
type textarea "x"
type textarea "Only the part"
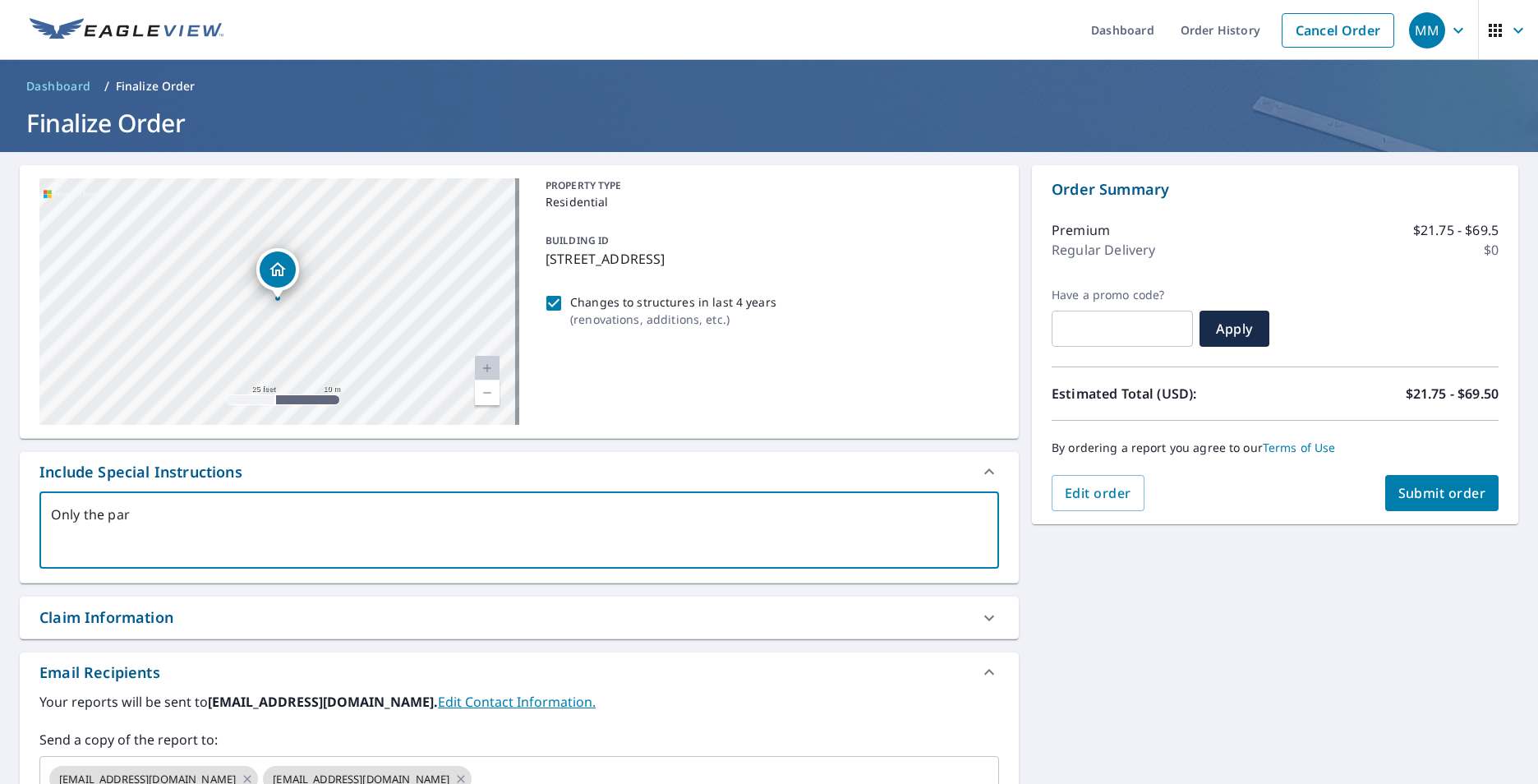
type textarea "x"
type textarea "Only the part"
type textarea "x"
type textarea "Only the part o"
type textarea "x"
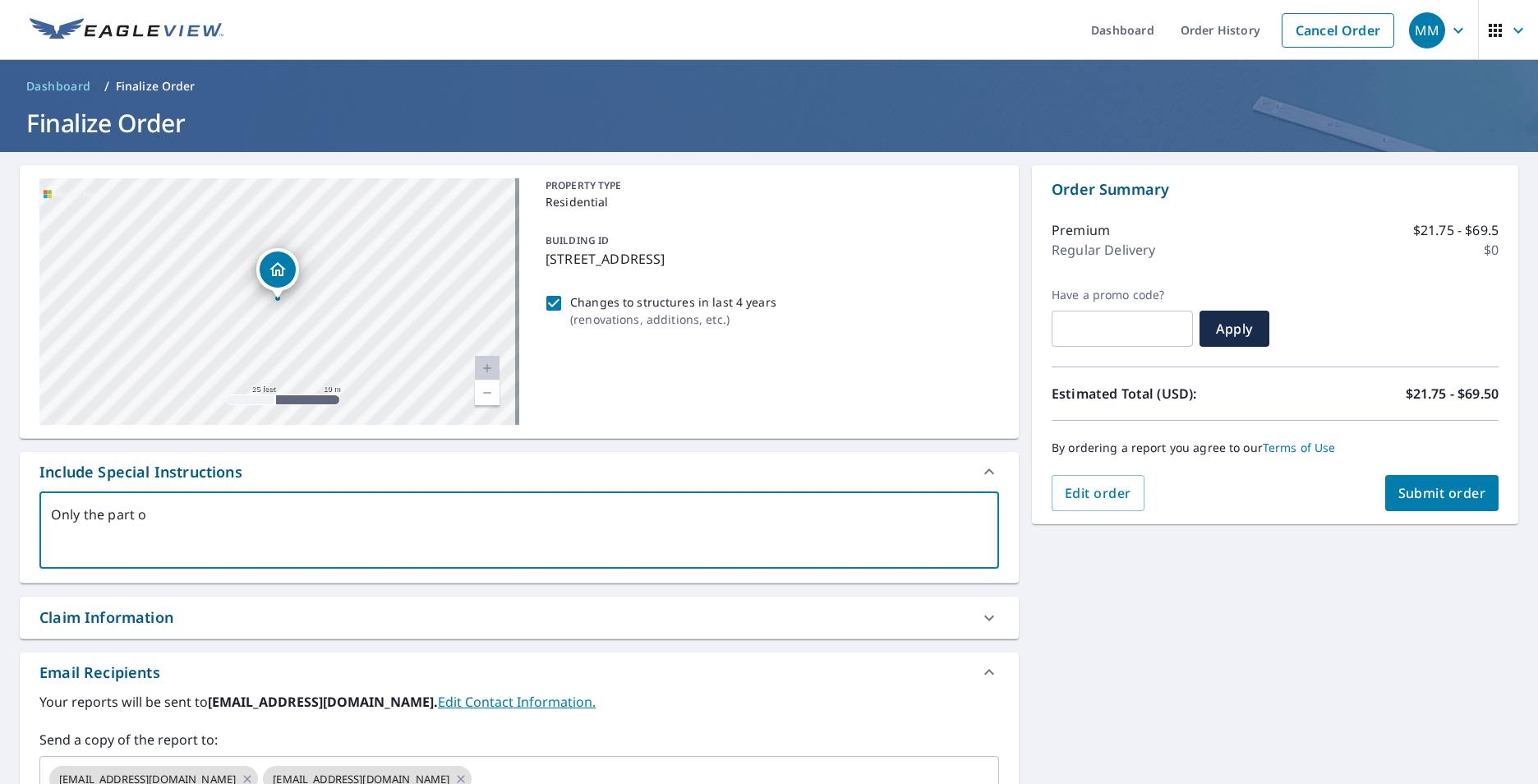
type textarea "Only the part of"
type textarea "x"
type textarea "Only the part of"
type textarea "x"
type textarea "Only the part of t"
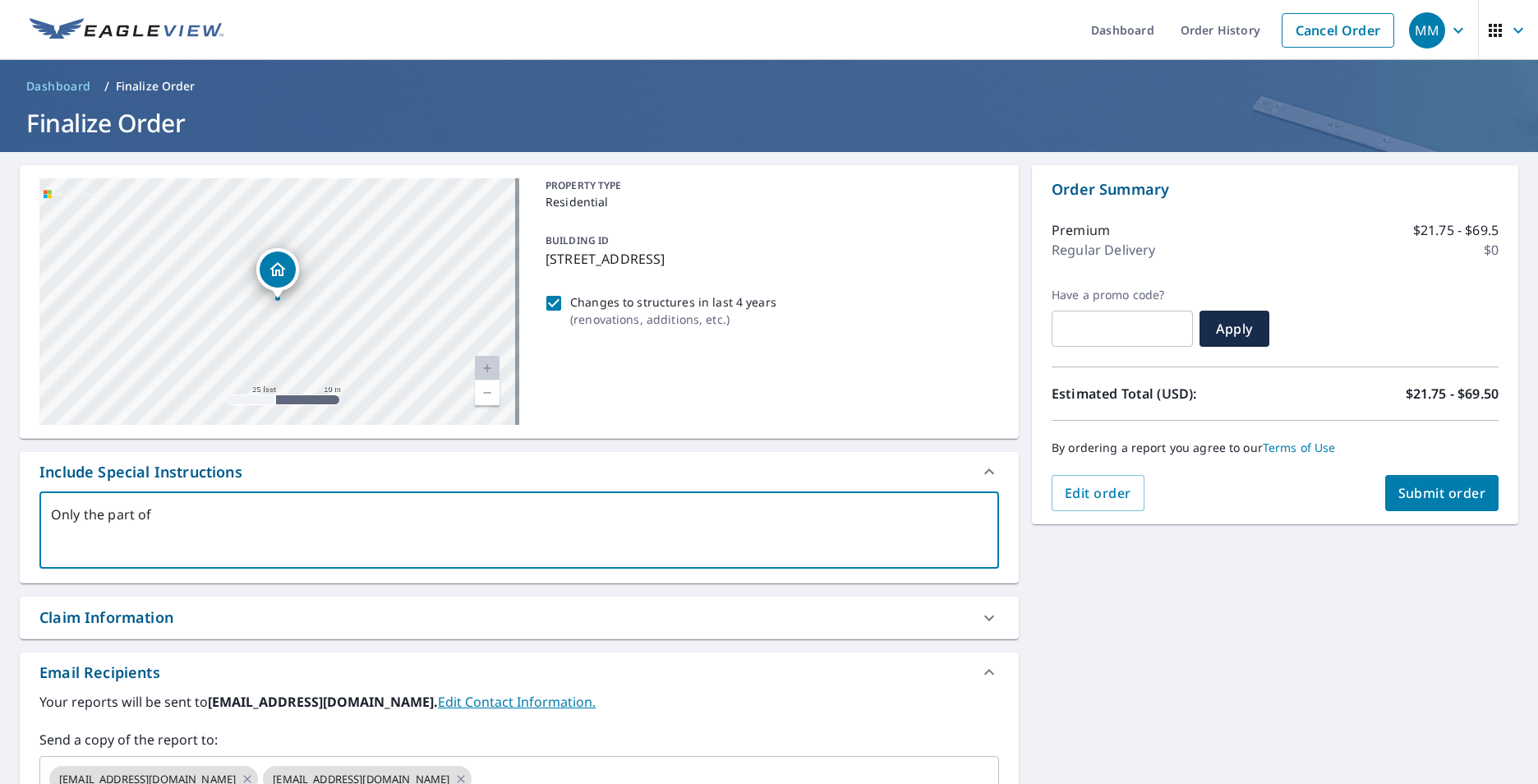
type textarea "x"
type textarea "Only the part of th"
type textarea "x"
type textarea "Only the part of the"
type textarea "x"
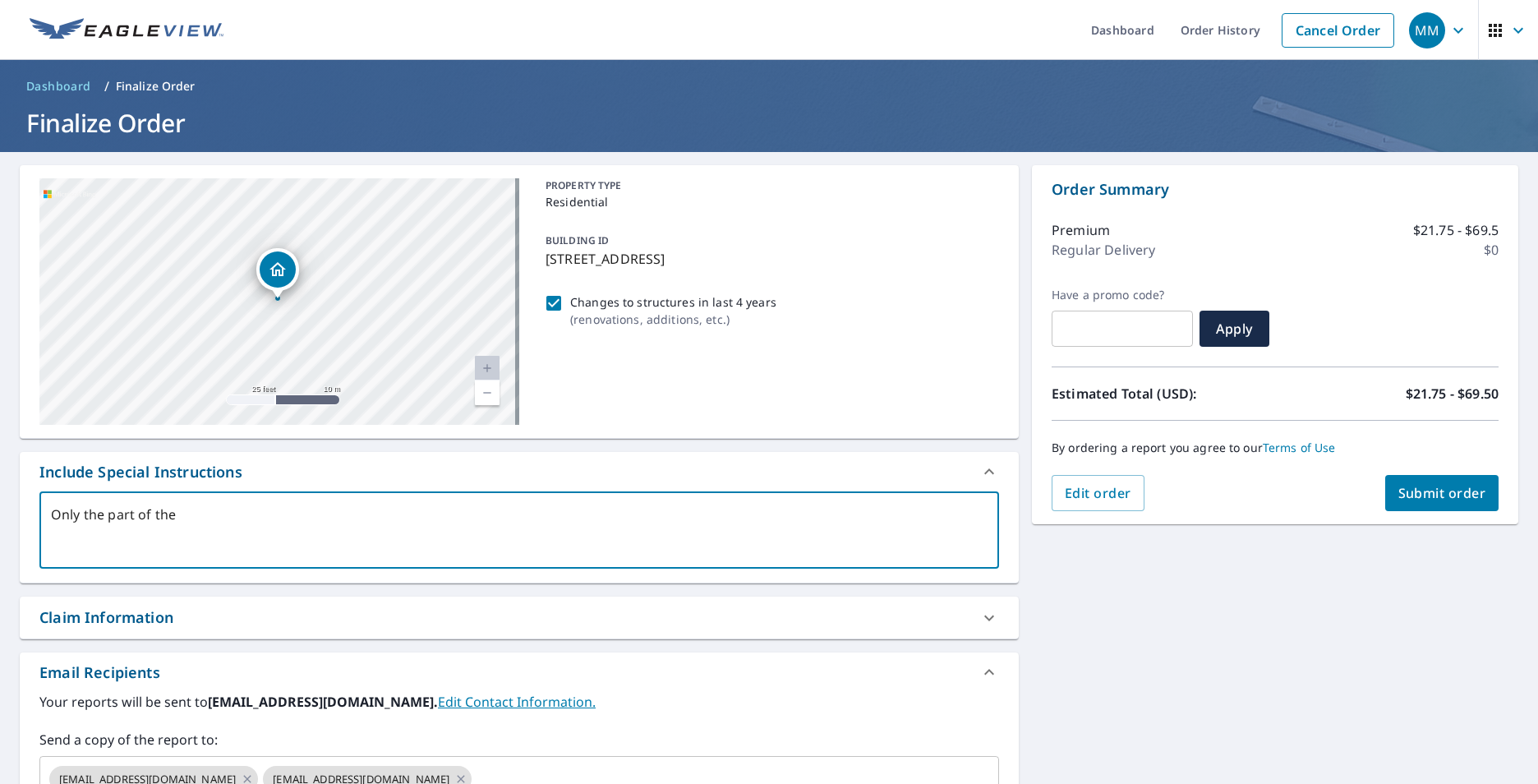
type textarea "Only the part of the"
type textarea "x"
type textarea "Only the part of the r"
type textarea "x"
type textarea "Only the part of the ro"
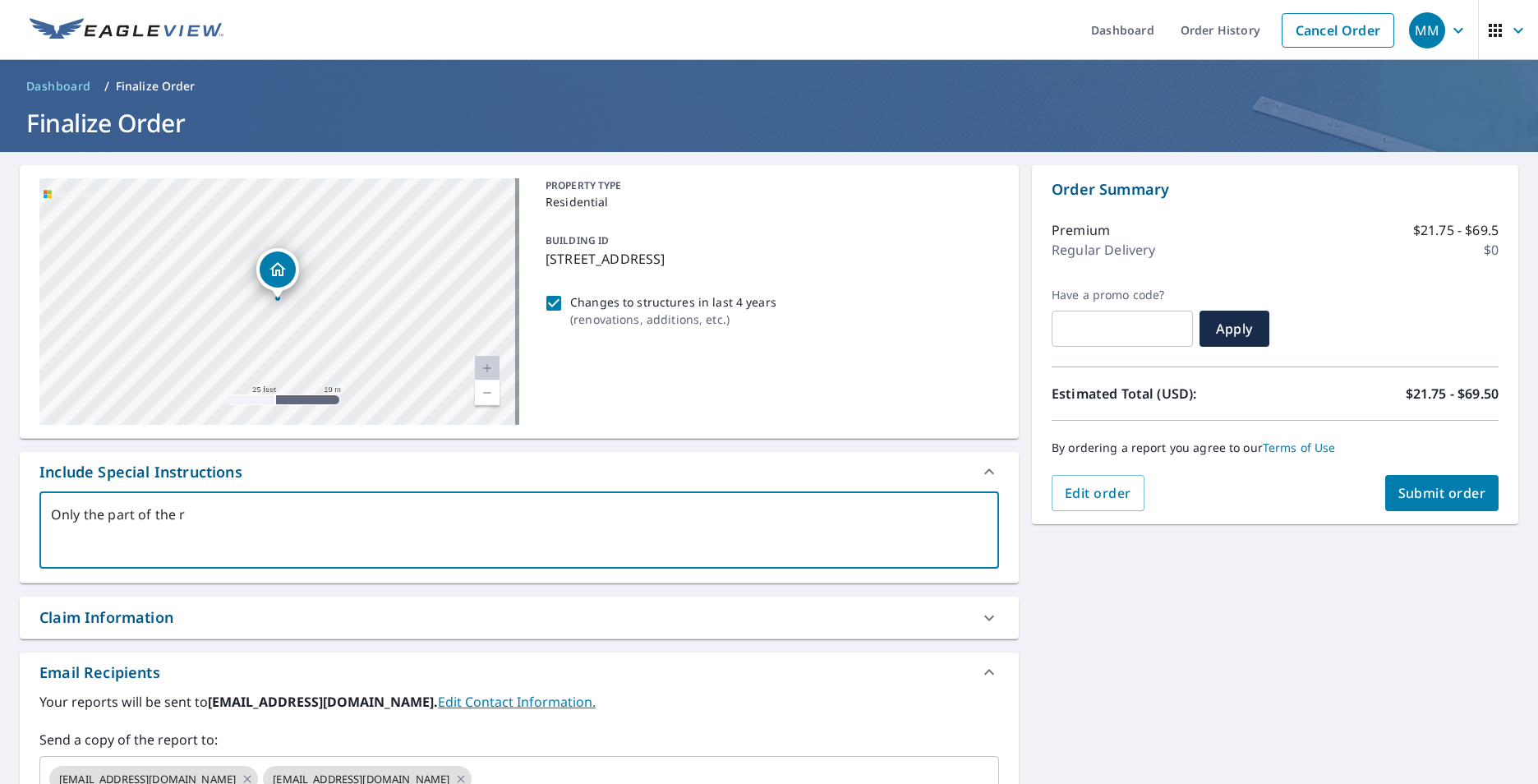
type textarea "x"
type textarea "Only the part of the roo"
type textarea "x"
type textarea "Only the part of the roof"
type textarea "x"
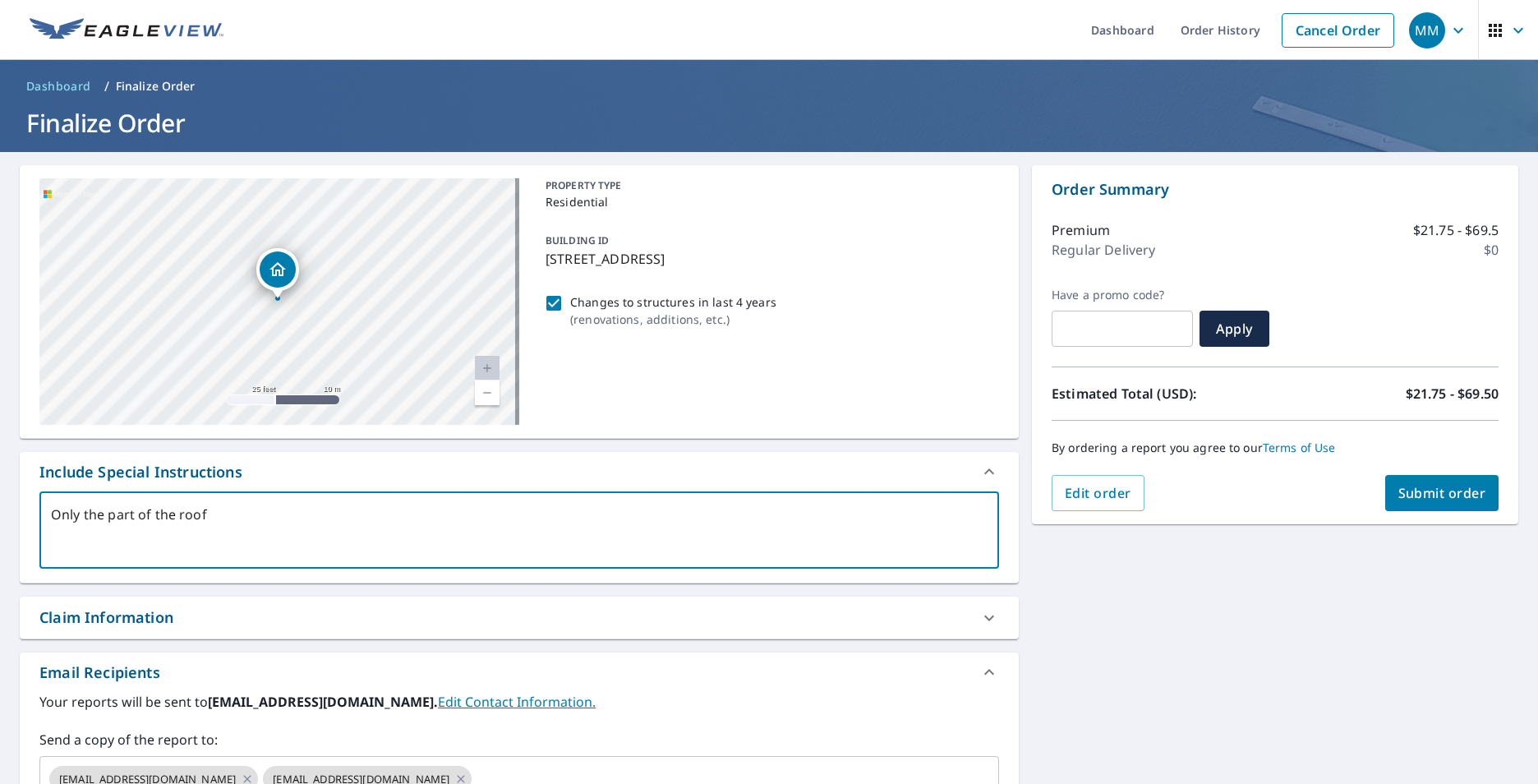
type textarea "Only the part of the roof"
type textarea "x"
type textarea "Only the part of the roof w"
type textarea "x"
type textarea "Only the part of the roof wi"
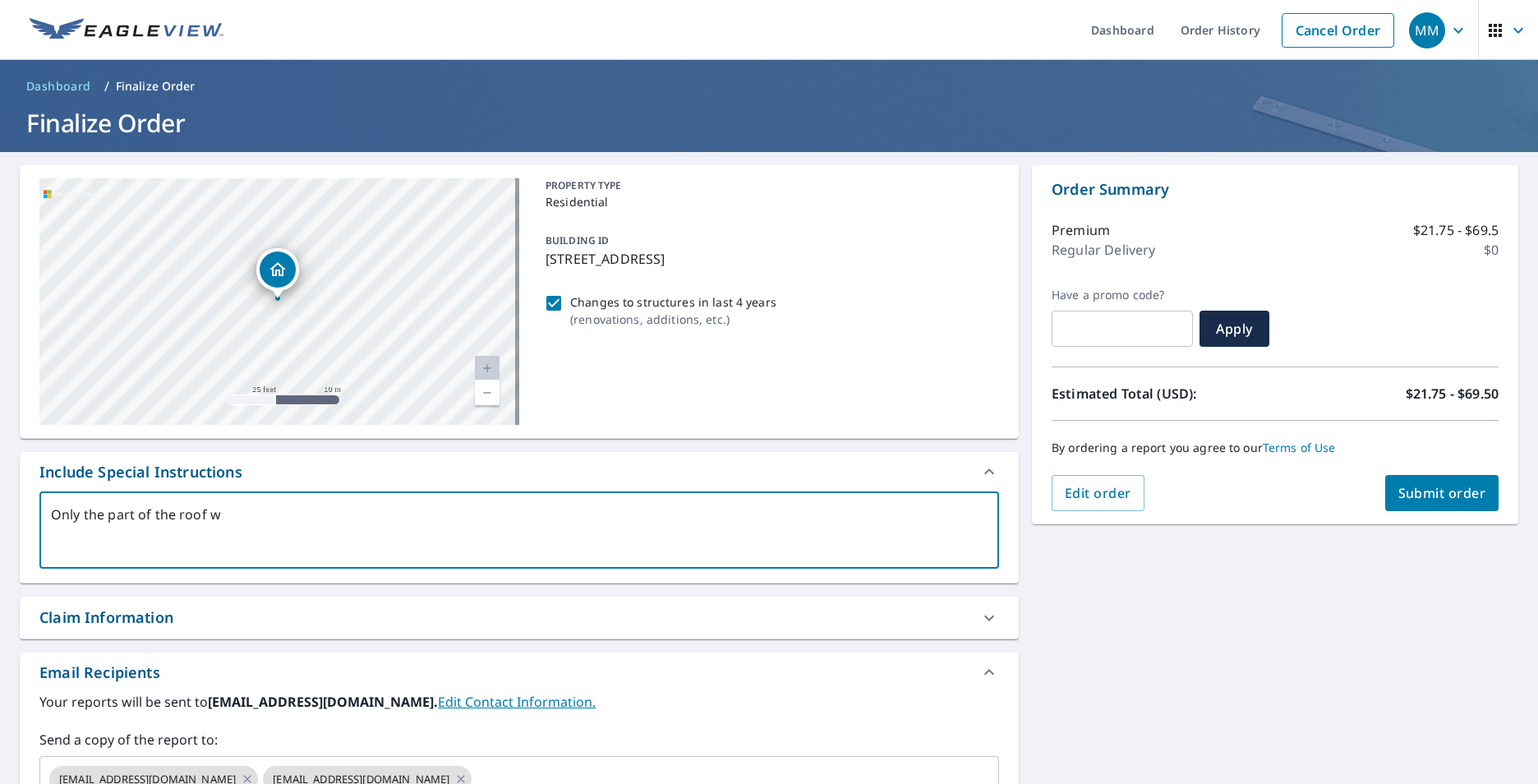
type textarea "x"
type textarea "Only the part of the roof wit"
type textarea "x"
type textarea "Only the part of the roof with"
type textarea "x"
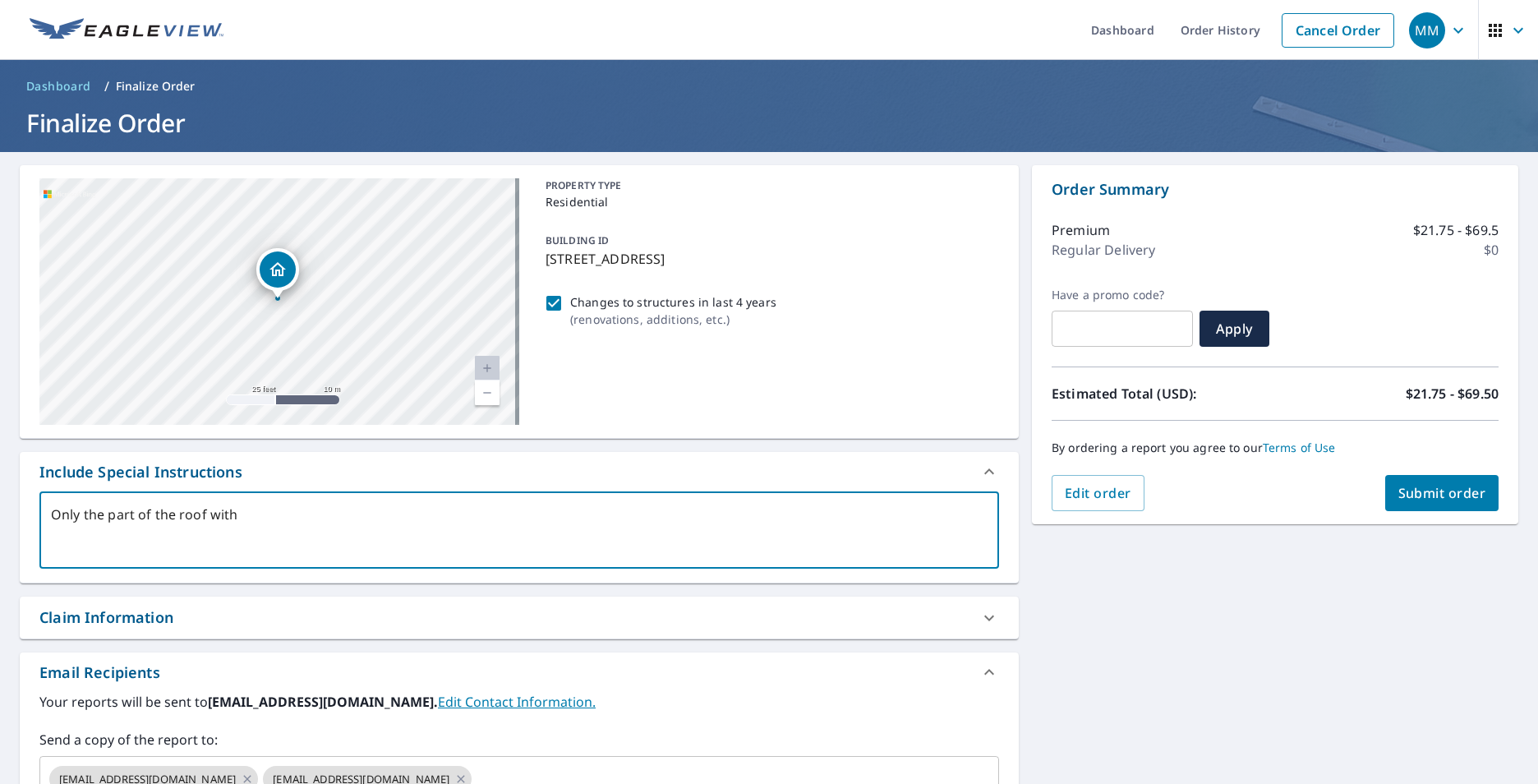
type textarea "Only the part of the roof with"
type textarea "x"
type textarea "Only the part of the roof with p"
type textarea "x"
type textarea "Only the part of the roof with pi"
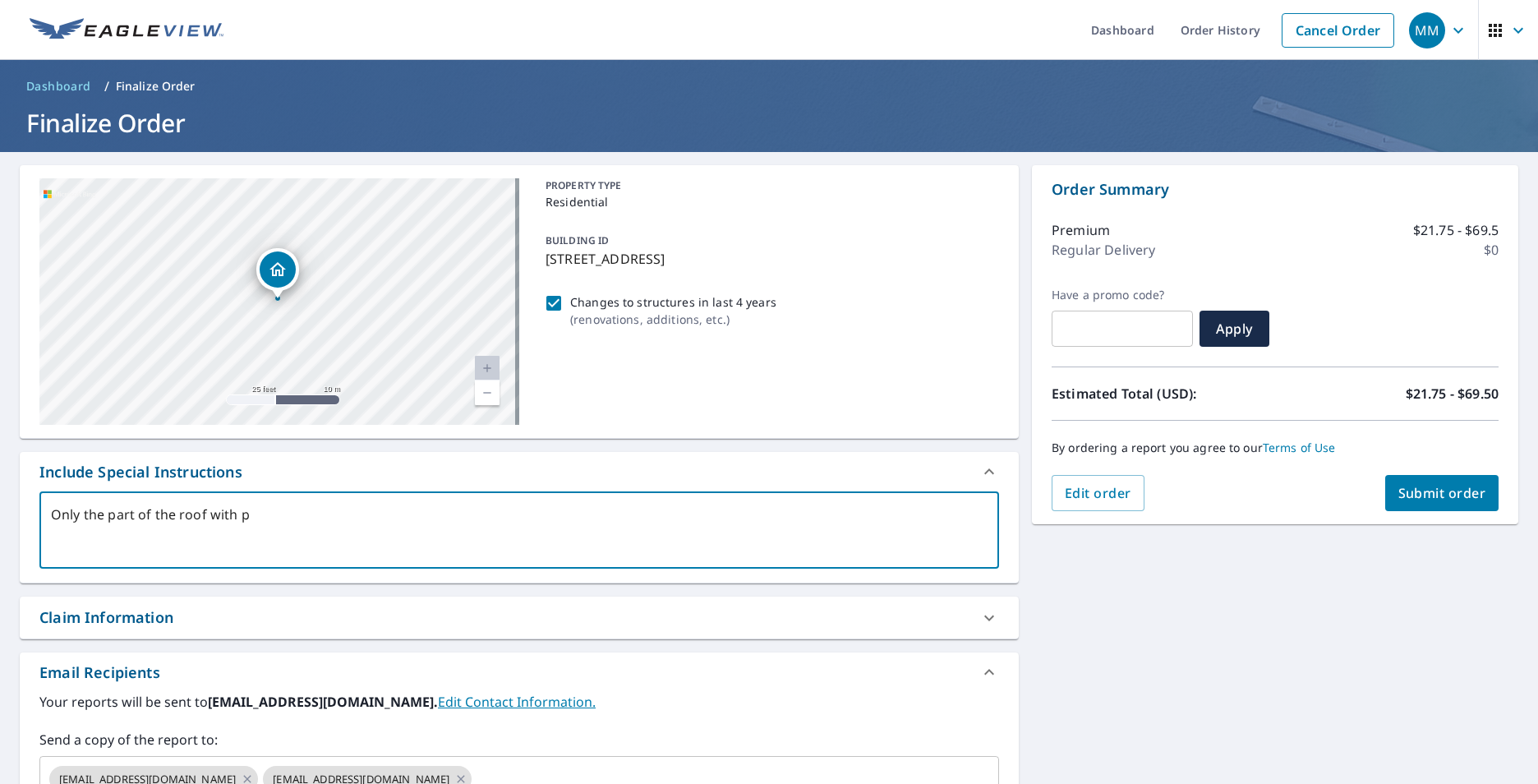
type textarea "x"
type textarea "Only the part of the roof with pin"
type textarea "x"
type textarea "Only the part of the roof with pin"
type textarea "x"
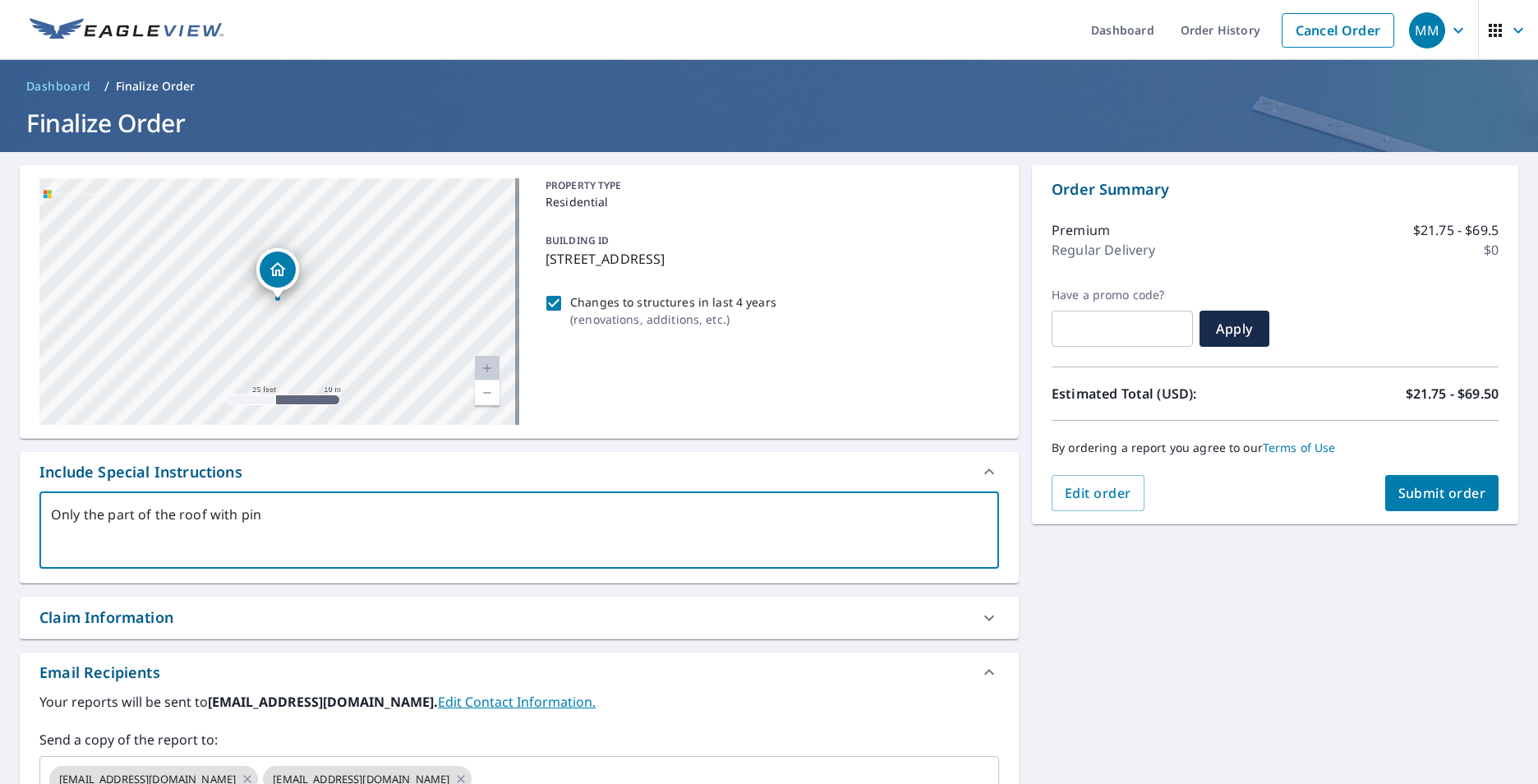
type textarea "Only the part of the roof with pin n"
type textarea "x"
type textarea "Only the part of the roof with pin no"
type textarea "x"
type textarea "Only the part of the roof with pin not"
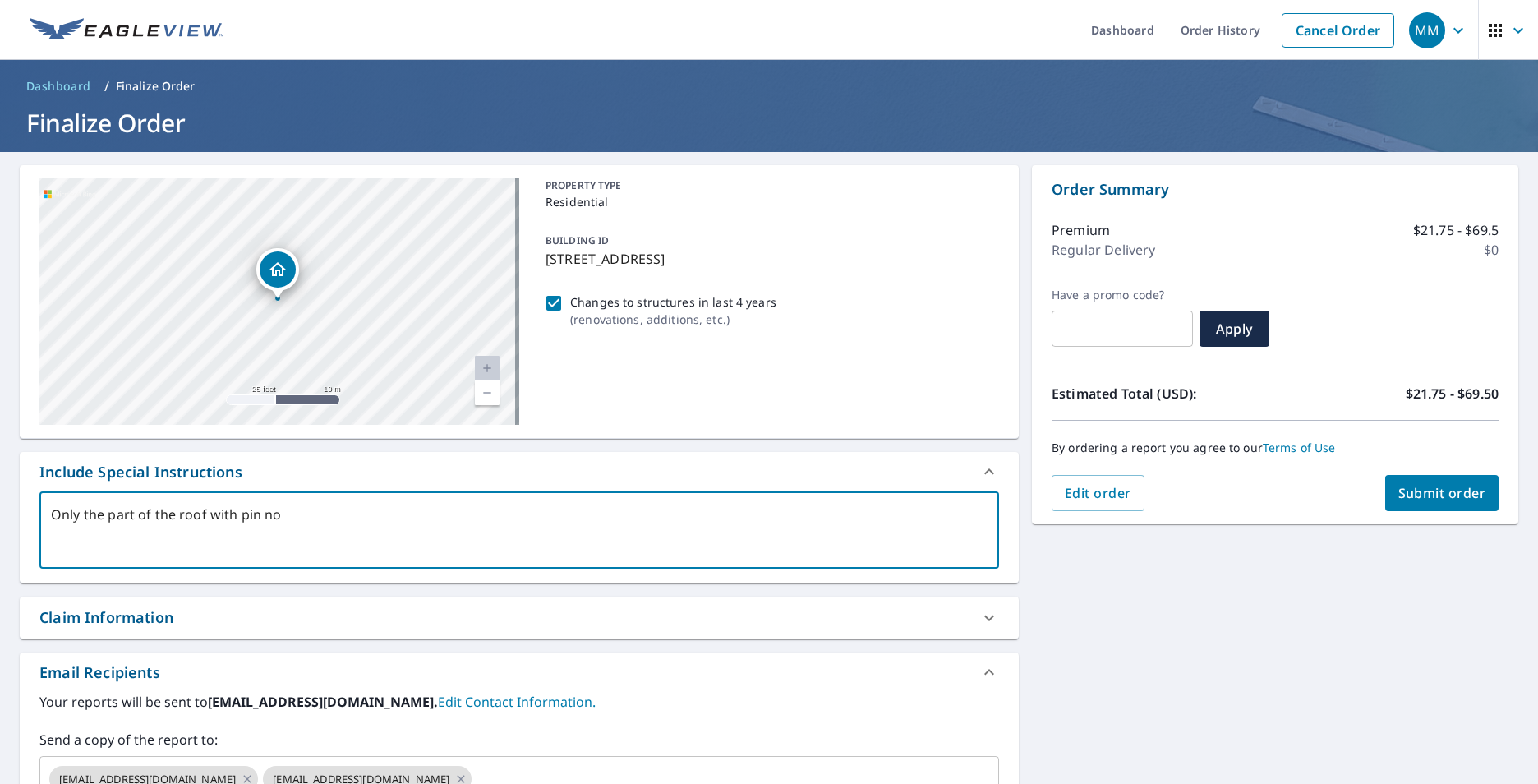
type textarea "x"
type textarea "Only the part of the roof with pin not"
type textarea "x"
type textarea "Only the part of the roof with pin not t"
type textarea "x"
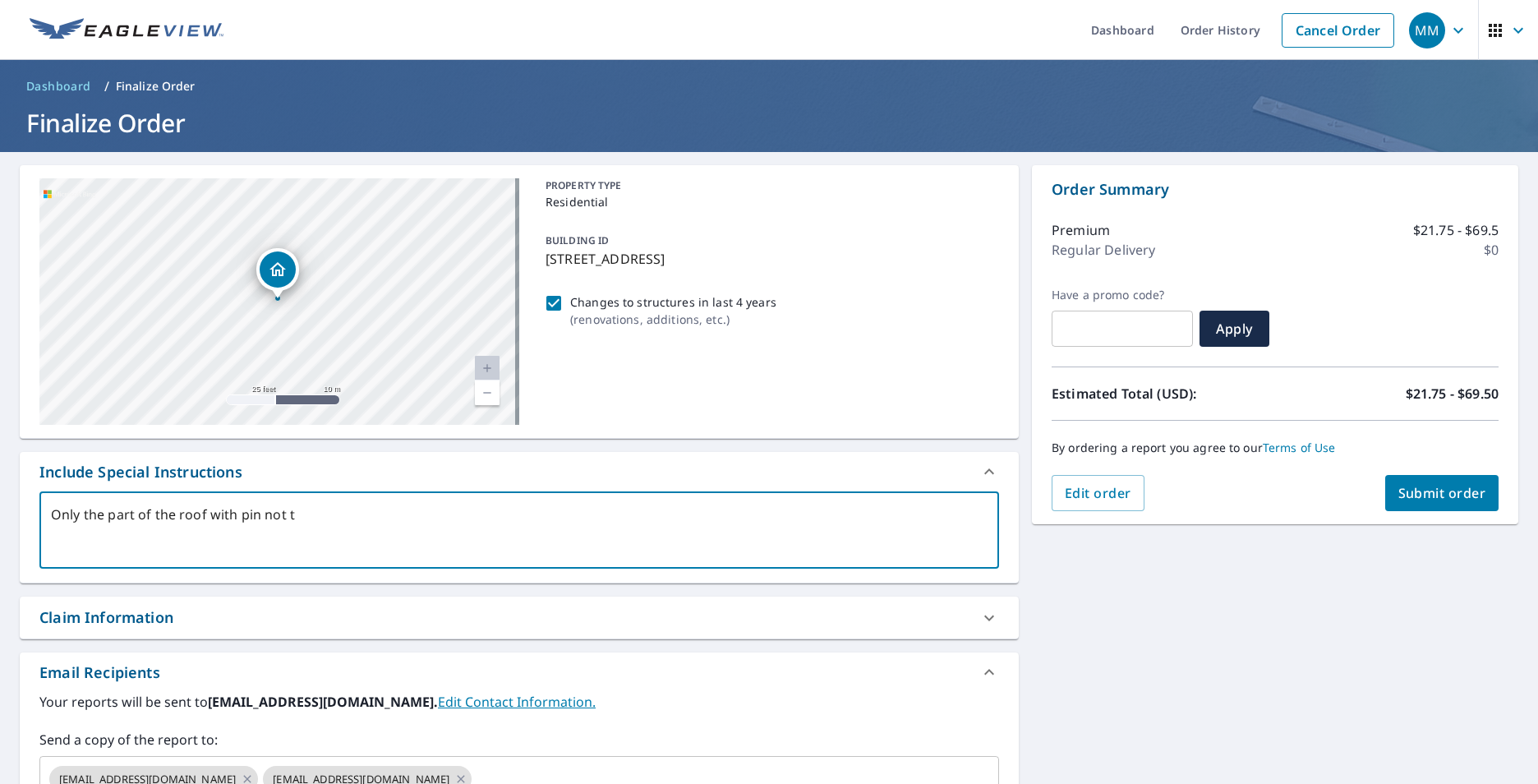
type textarea "Only the part of the roof with pin not th"
type textarea "x"
type textarea "Only the part of the roof with pin not the"
type textarea "x"
type textarea "Only the part of the roof with pin not the"
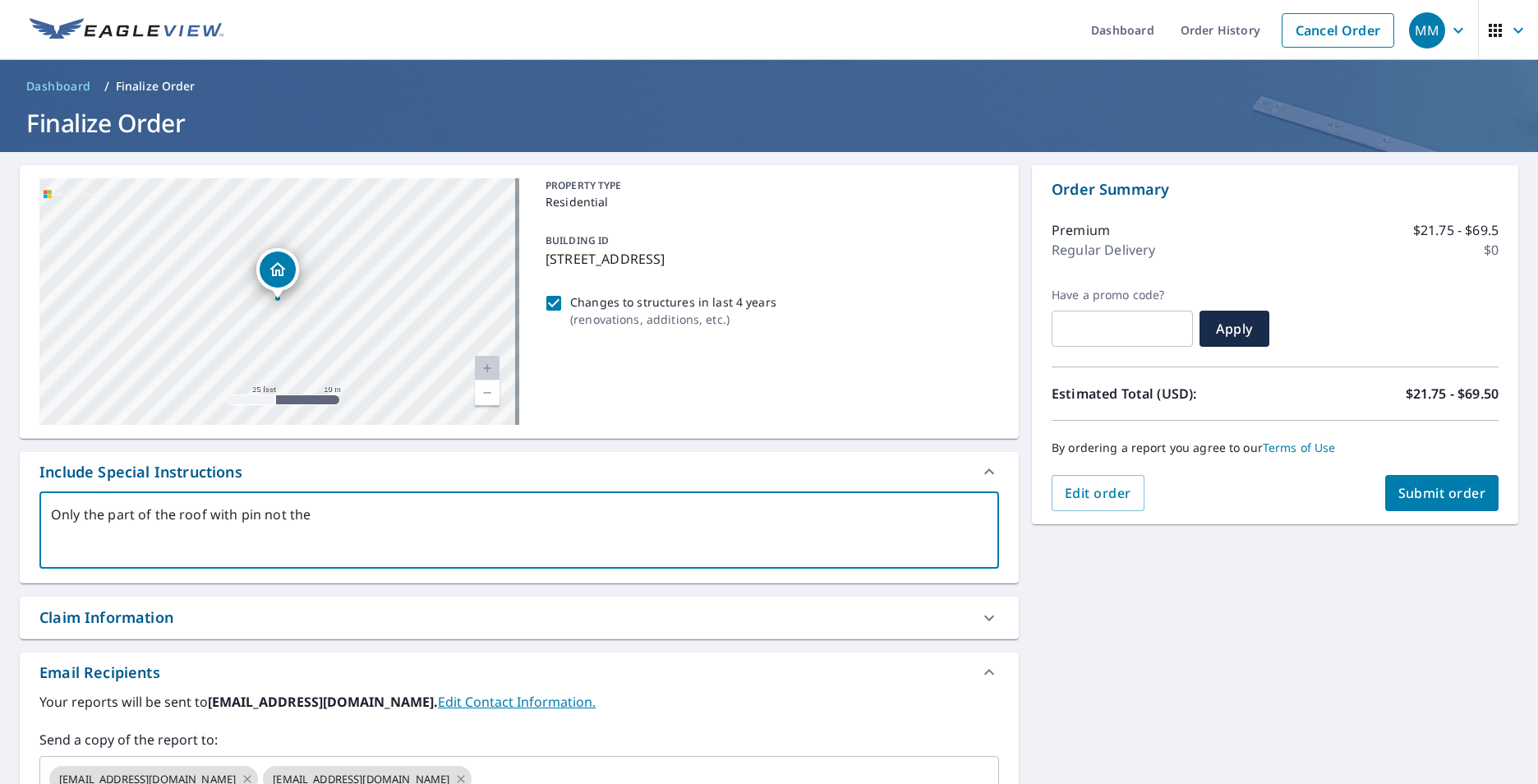
type textarea "x"
type textarea "Only the part of the roof with pin not the w"
type textarea "x"
type textarea "Only the part of the roof with pin not the wj"
type textarea "x"
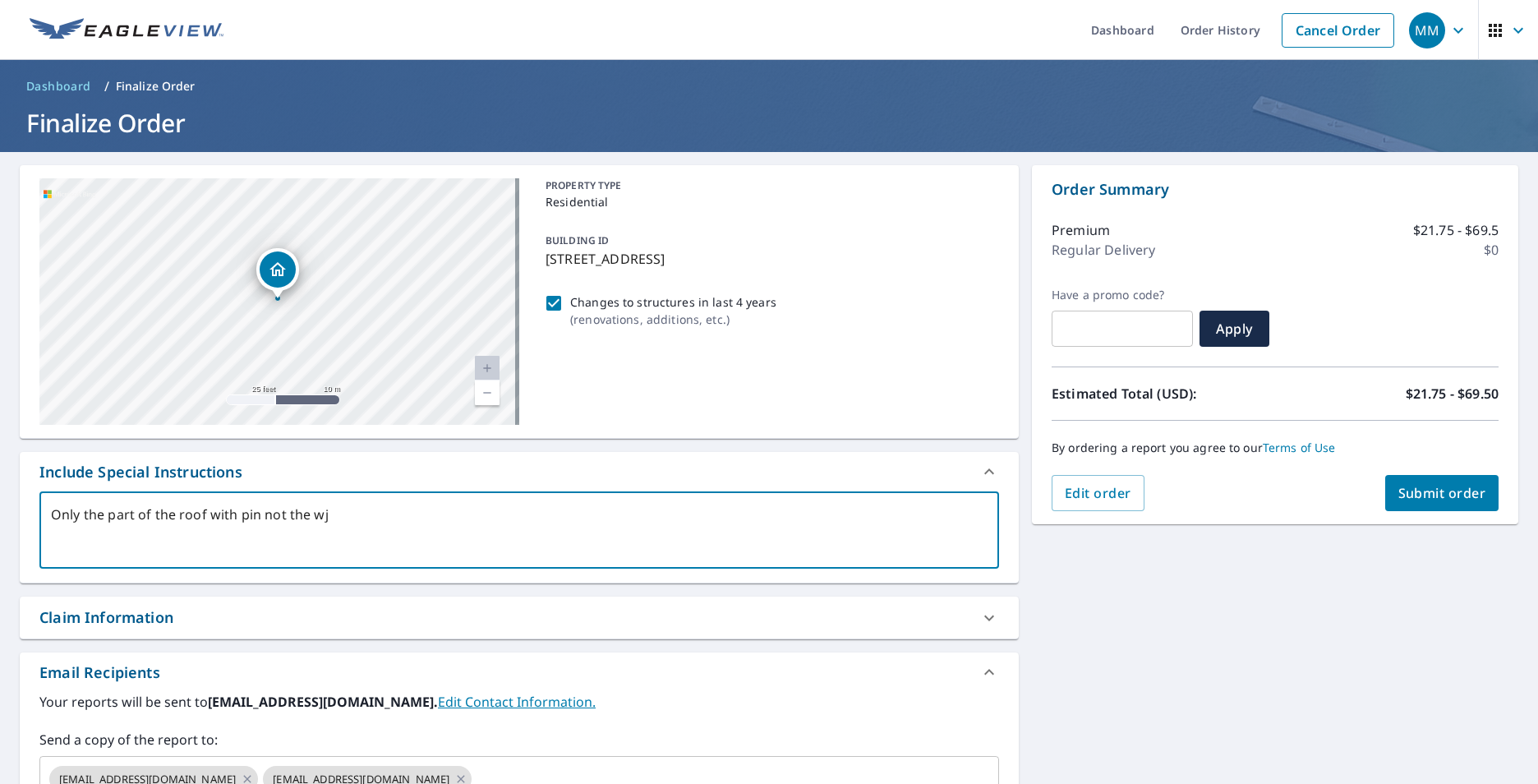
type textarea "Only the part of the roof with pin not the w"
type textarea "x"
type textarea "Only the part of the roof with pin not the wh"
type textarea "x"
type textarea "Only the part of the roof with pin not the who"
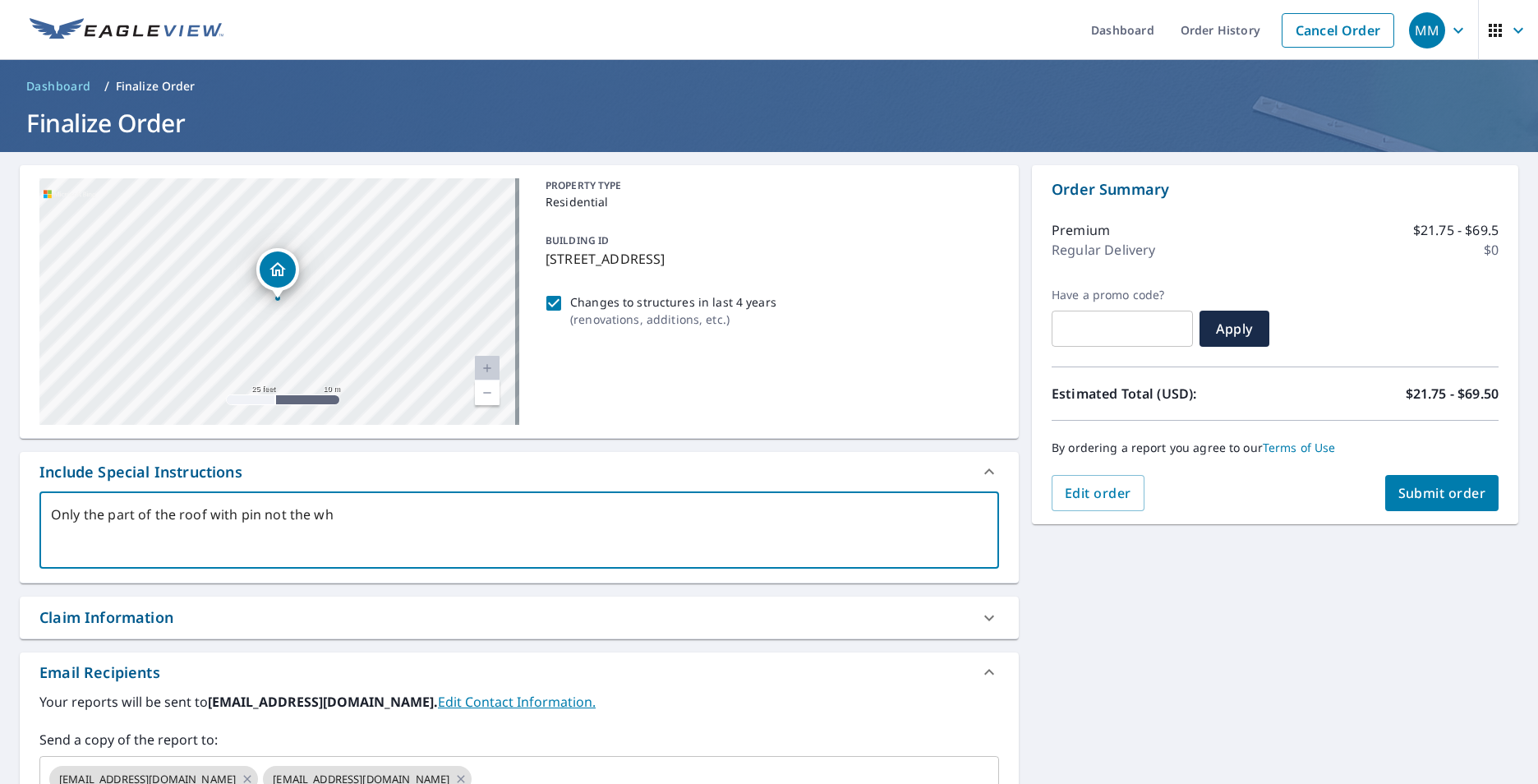
type textarea "x"
type textarea "Only the part of the roof with pin not the whol"
type textarea "x"
type textarea "Only the part of the roof with pin not the whole"
type textarea "x"
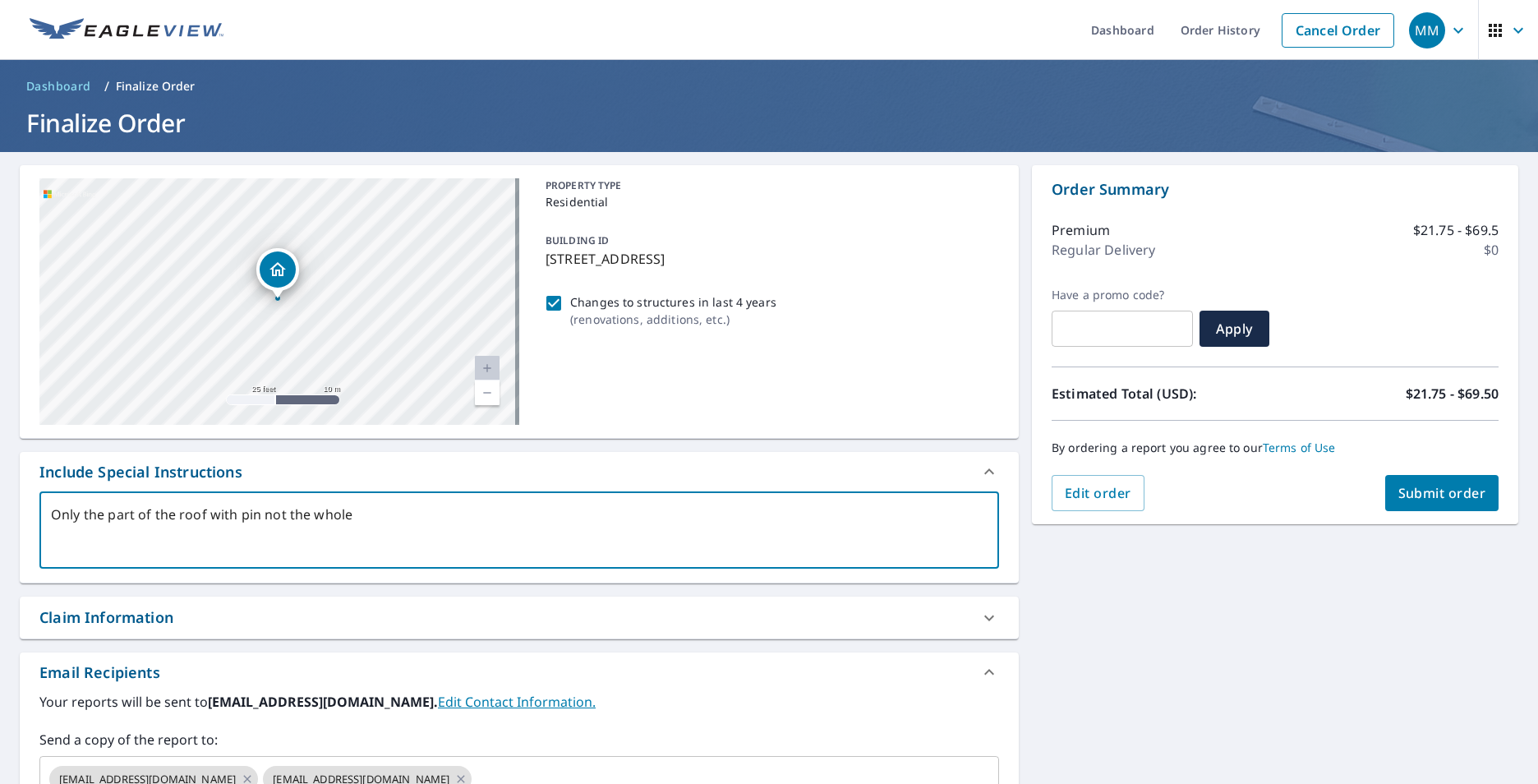
type textarea "Only the part of the roof with pin not the whole"
type textarea "x"
type textarea "Only the part of the roof with pin not the whole r"
type textarea "x"
type textarea "Only the part of the roof with pin not the whole ro"
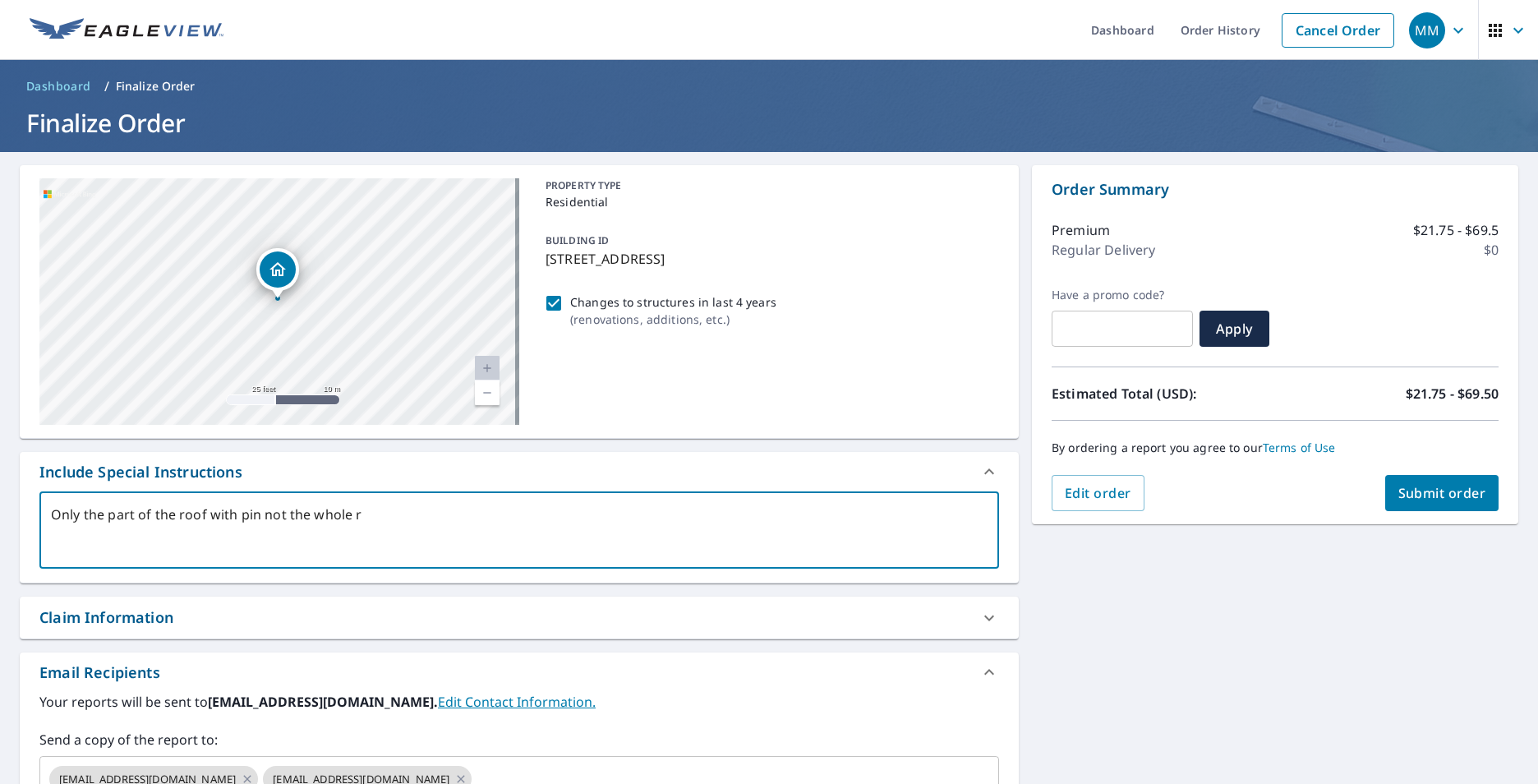
type textarea "x"
type textarea "Only the part of the roof with pin not the whole roo"
type textarea "x"
type textarea "Only the part of the roof with pin not the whole roof"
type textarea "x"
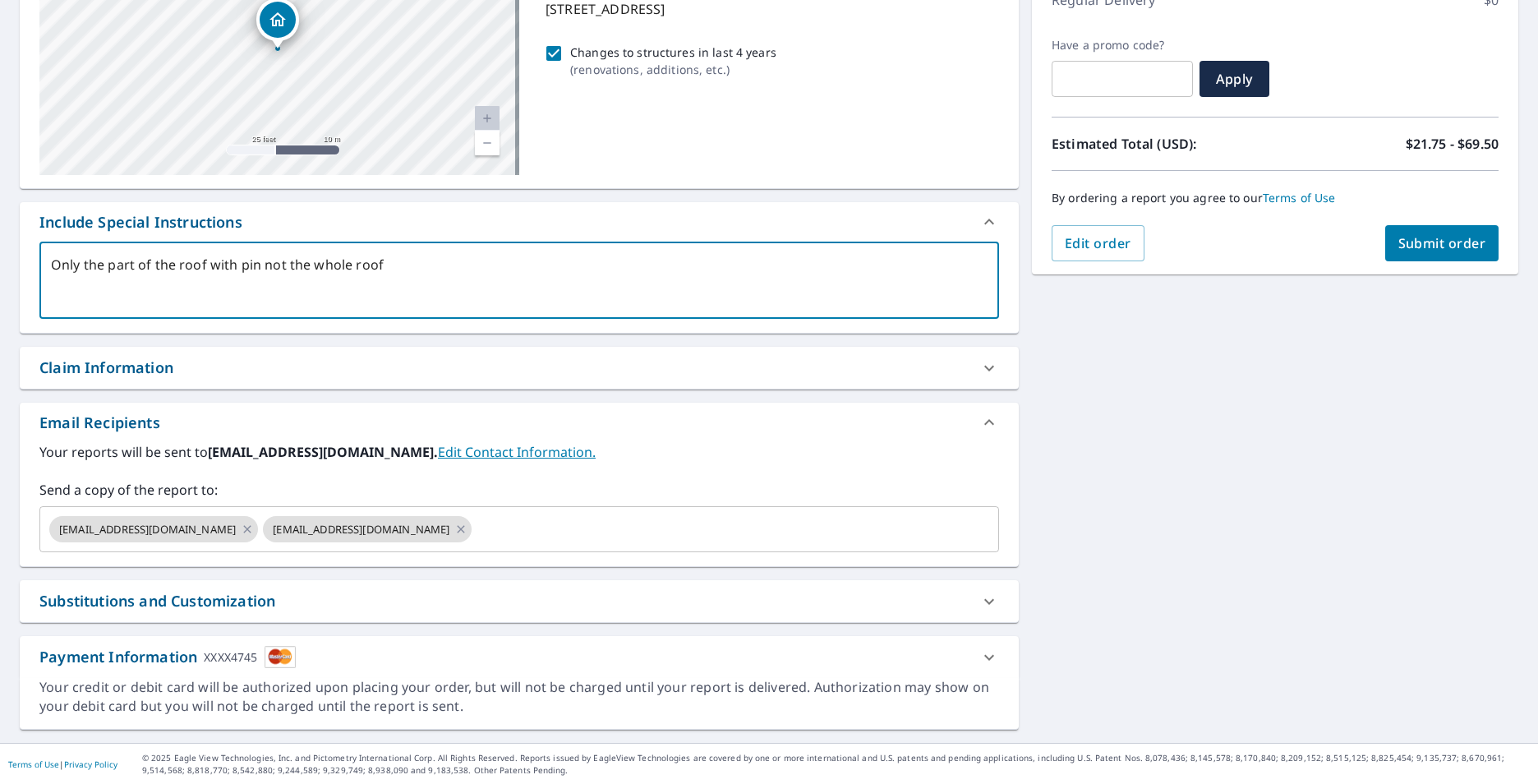
scroll to position [251, 0]
type textarea "Only the part of the roof with pin not the whole roof"
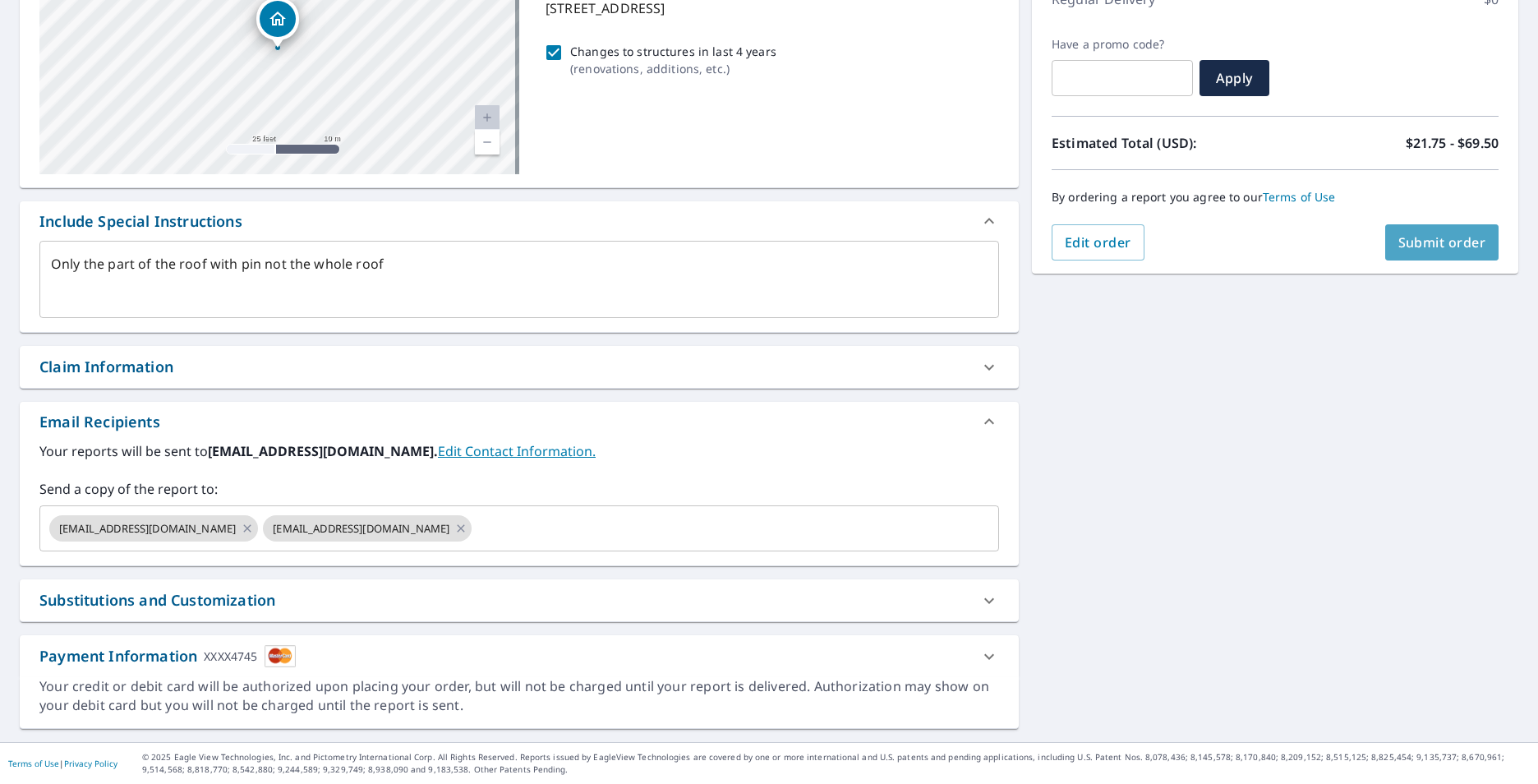
click at [1416, 237] on span "Submit order" at bounding box center [1441, 242] width 88 height 18
type textarea "x"
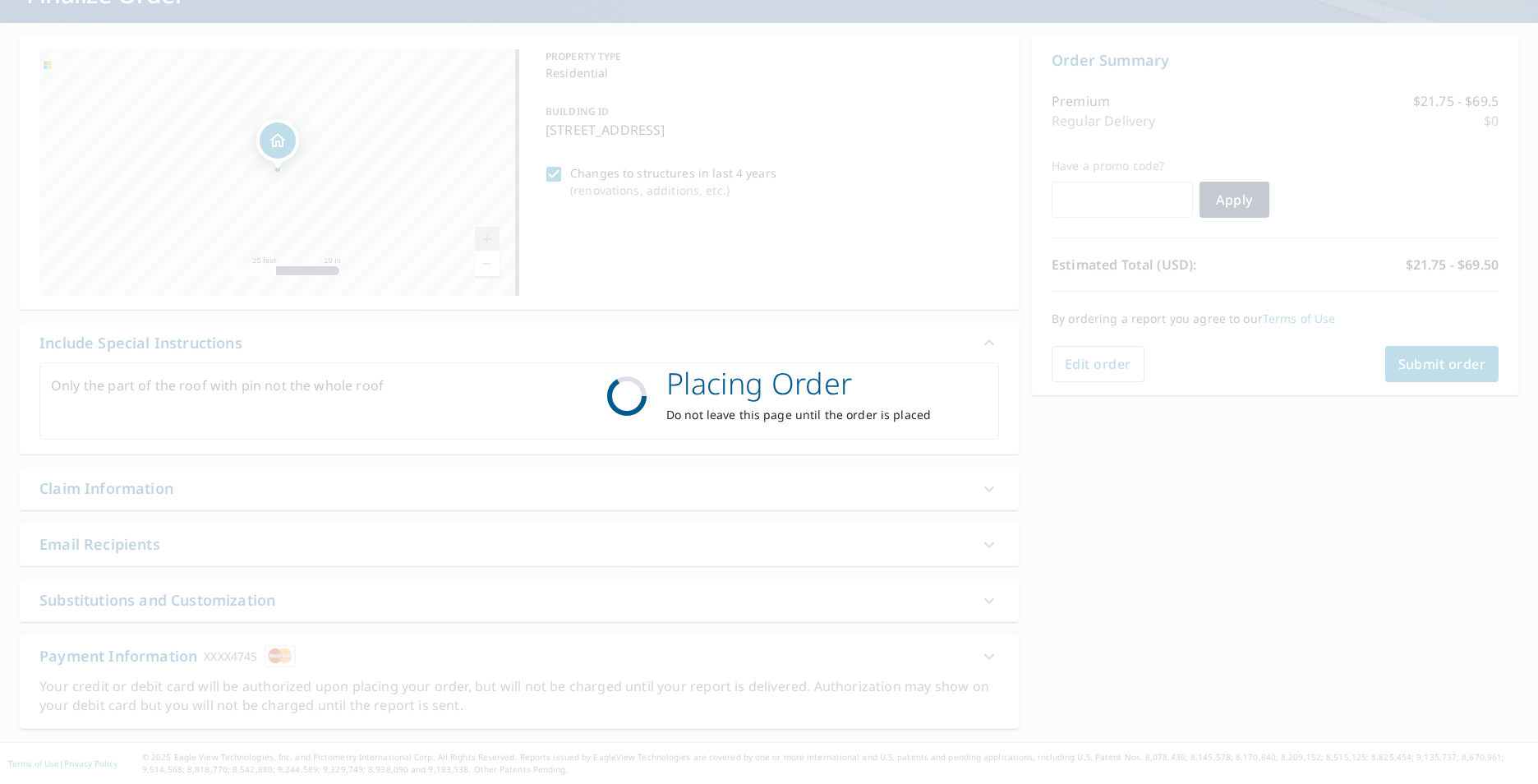
scroll to position [129, 0]
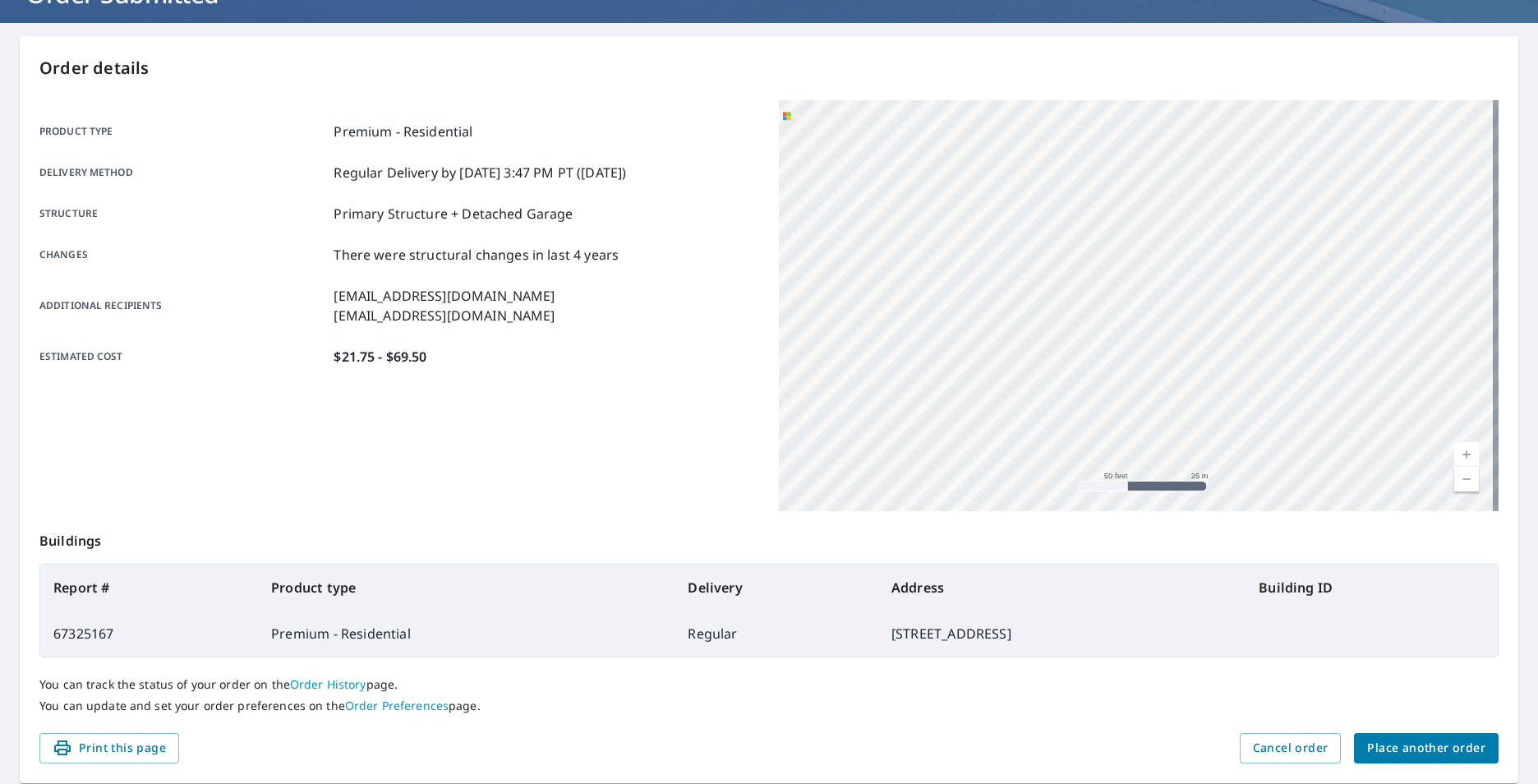
drag, startPoint x: 1007, startPoint y: 332, endPoint x: 1372, endPoint y: 294, distance: 367.0
click at [1372, 294] on div "1715 Nantucket Dr Houston, TX 77057" at bounding box center [1138, 306] width 720 height 411
drag, startPoint x: 980, startPoint y: 318, endPoint x: 1247, endPoint y: 317, distance: 267.0
click at [1248, 318] on div "1715 Nantucket Dr Houston, TX 77057" at bounding box center [1138, 306] width 720 height 411
